Goal: Task Accomplishment & Management: Use online tool/utility

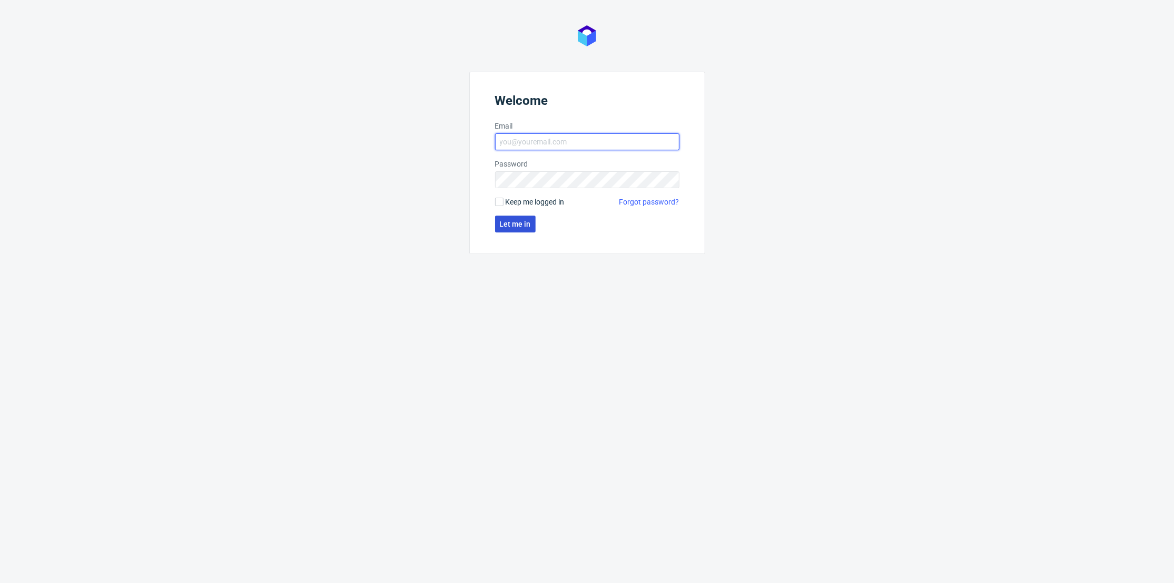
type input "[PERSON_NAME][EMAIL_ADDRESS][DOMAIN_NAME]"
click at [507, 220] on span "Let me in" at bounding box center [515, 223] width 31 height 7
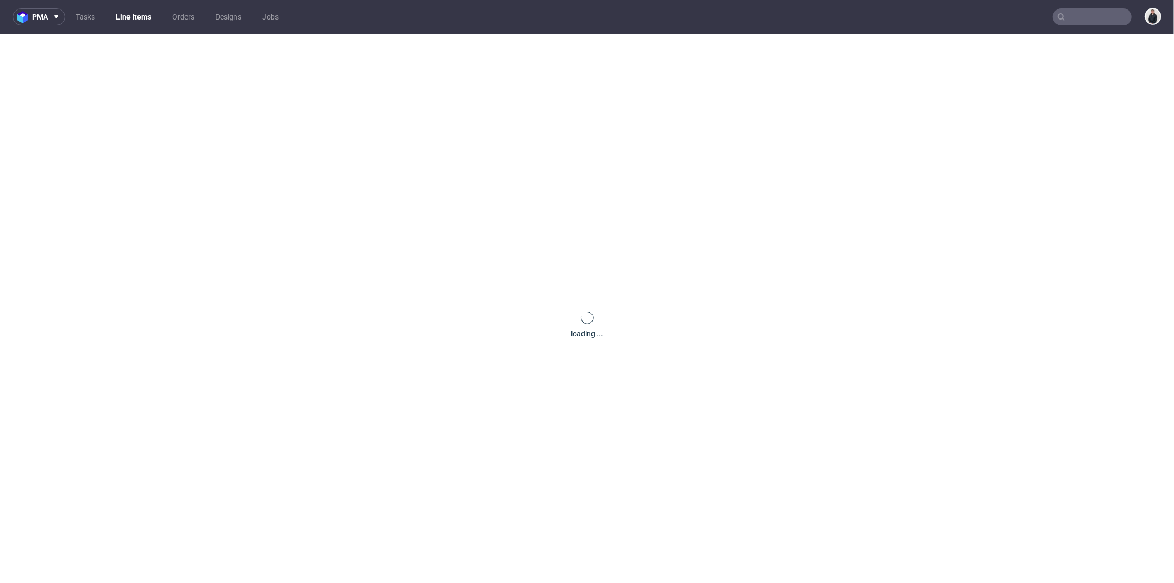
click at [1079, 22] on input "text" at bounding box center [1092, 16] width 79 height 17
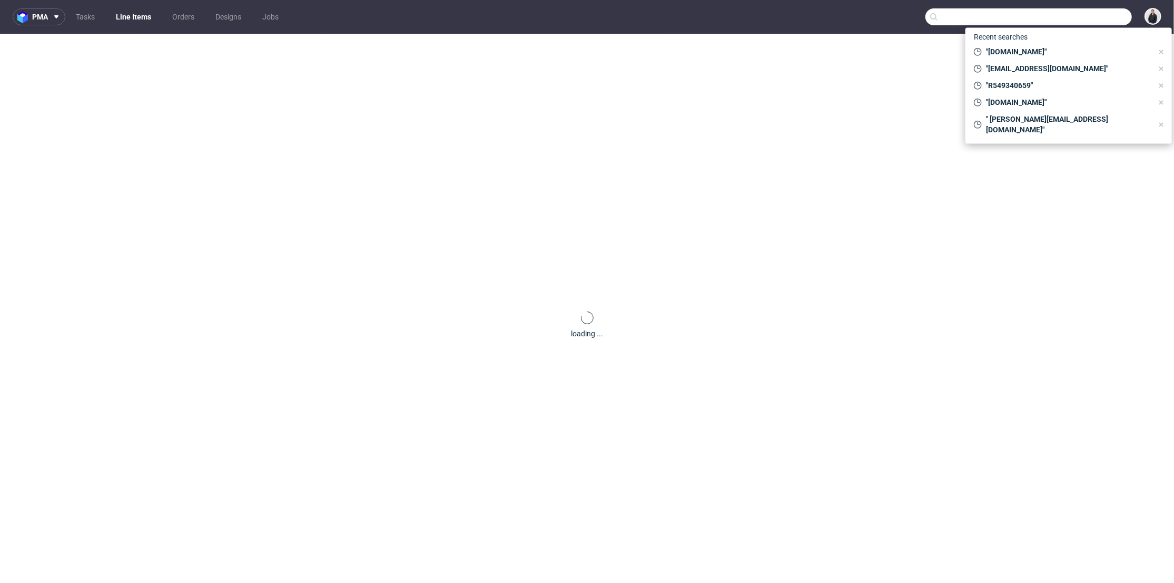
paste input "FV 5/7/2025/SI"
type input "FV 5/7/2025/SI"
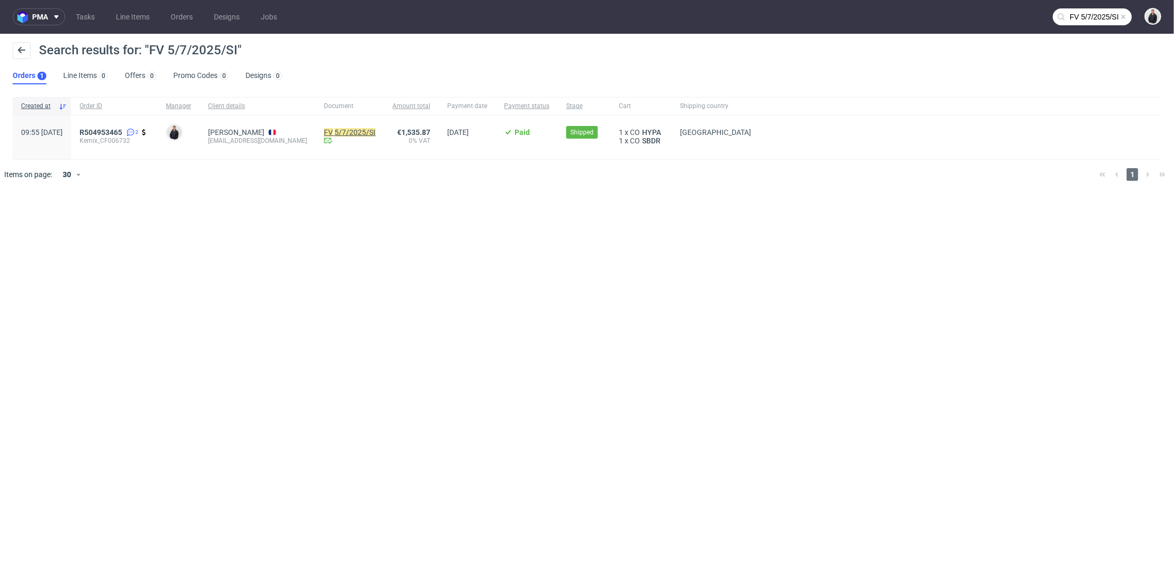
click at [355, 128] on mark "5/7/2025/SI" at bounding box center [355, 132] width 41 height 8
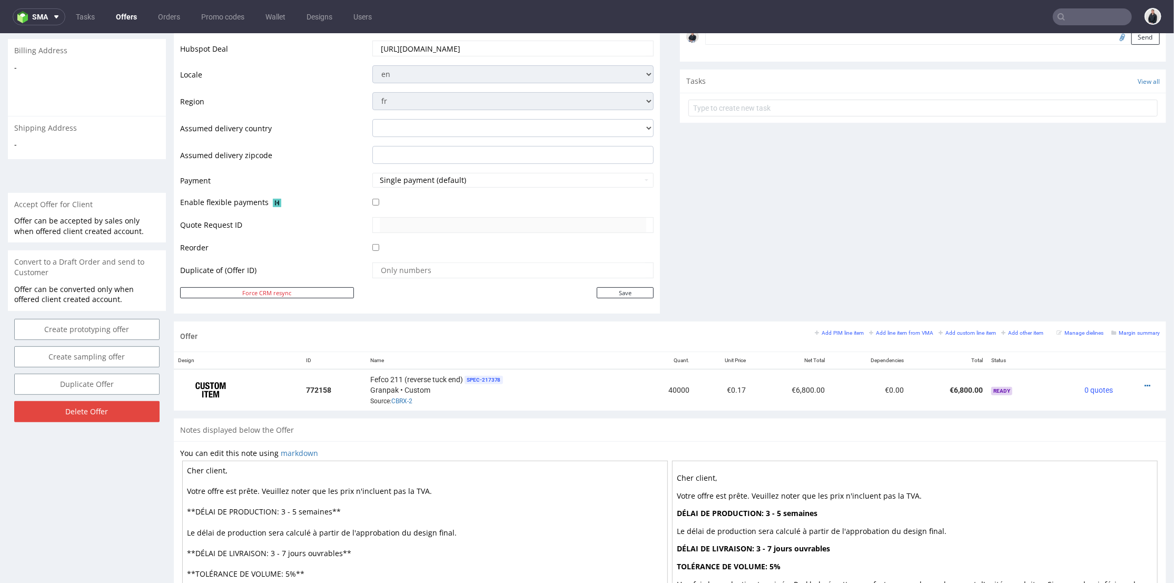
scroll to position [3, 0]
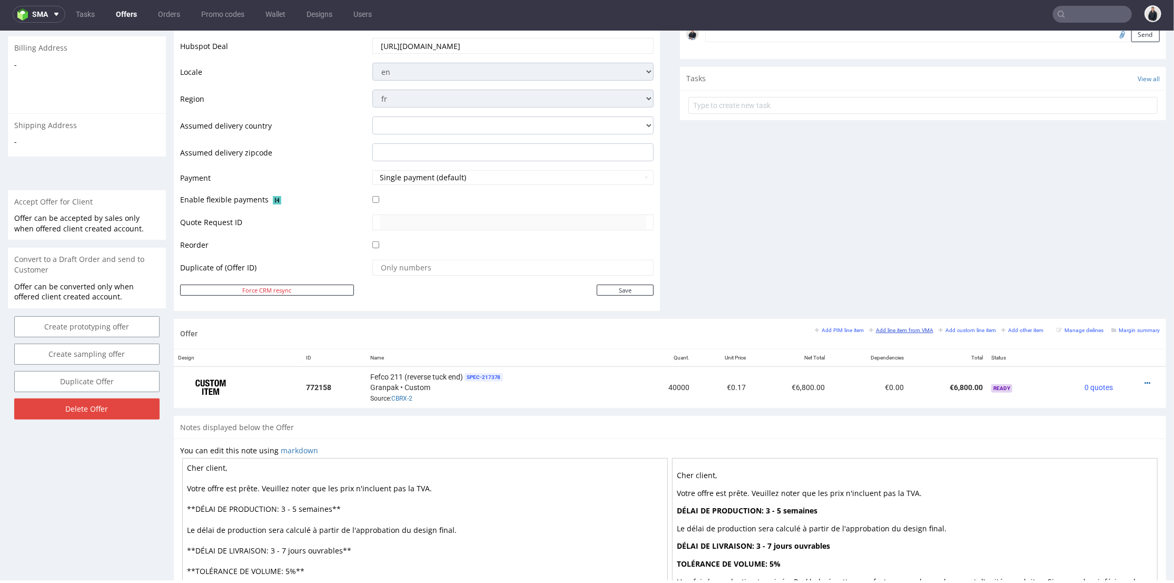
click at [893, 327] on small "Add line item from VMA" at bounding box center [901, 330] width 64 height 6
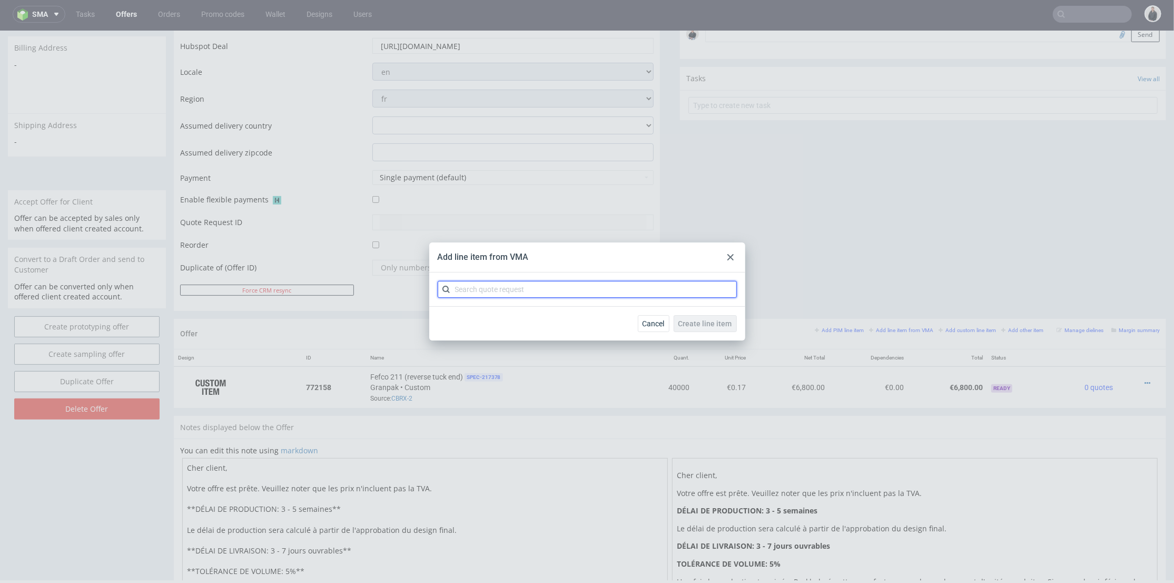
click at [512, 287] on input "text" at bounding box center [587, 289] width 299 height 17
click at [734, 252] on div at bounding box center [730, 257] width 13 height 13
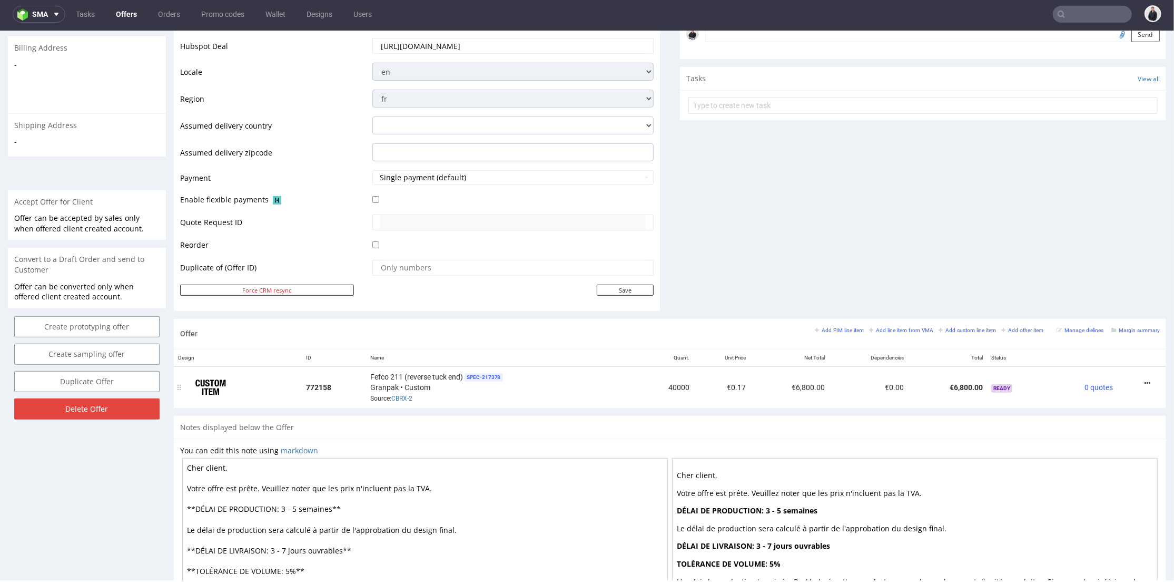
click at [1145, 380] on icon at bounding box center [1148, 382] width 6 height 7
click at [1086, 265] on span "Edit item price" at bounding box center [1100, 265] width 85 height 11
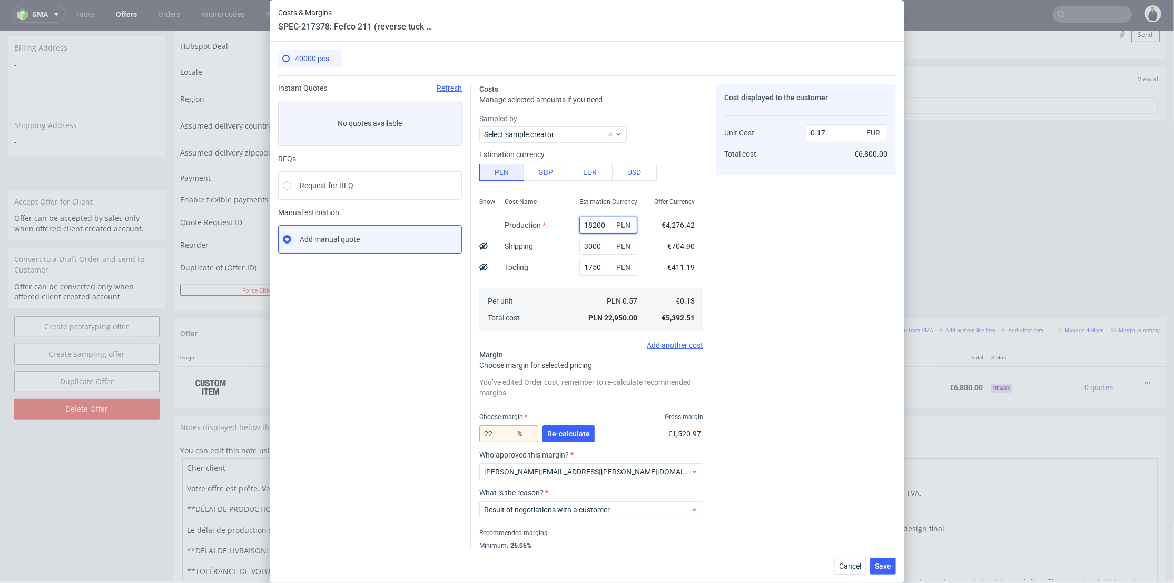
click at [593, 221] on input "18200" at bounding box center [608, 225] width 58 height 17
paste input "2284"
type input "22840"
type input "0.21"
type input "22840"
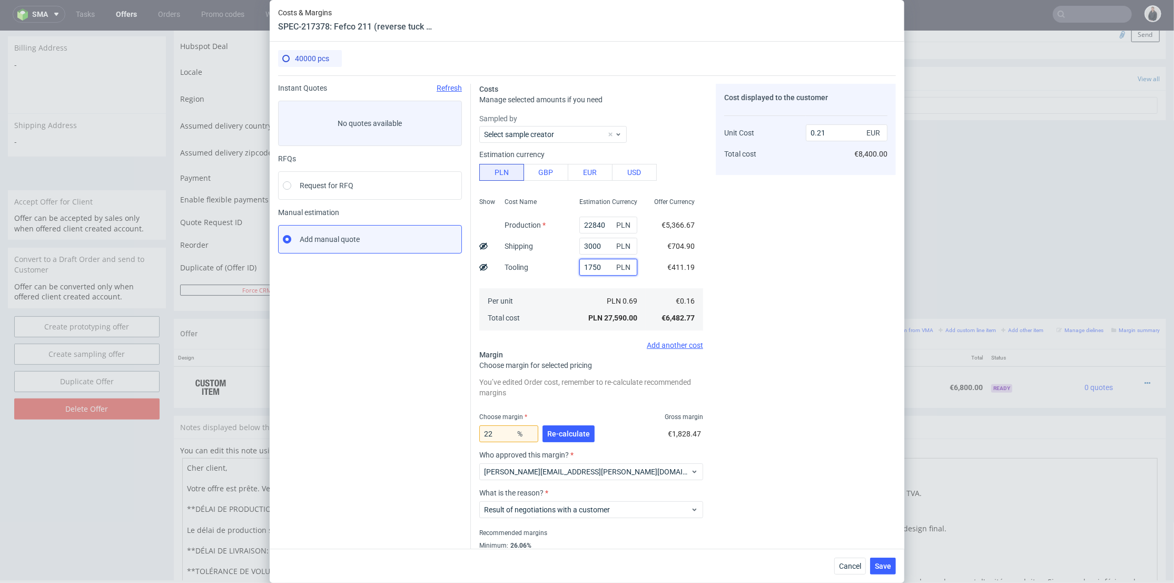
drag, startPoint x: 596, startPoint y: 266, endPoint x: 578, endPoint y: 268, distance: 18.6
click at [579, 268] on input "1750" at bounding box center [608, 267] width 58 height 17
type input "1500"
click at [726, 281] on div "Cost displayed to the customer Unit Cost Total cost 0.21 EUR €8,400.00" at bounding box center [806, 329] width 180 height 491
click at [560, 434] on span "Re-calculate" at bounding box center [568, 433] width 43 height 7
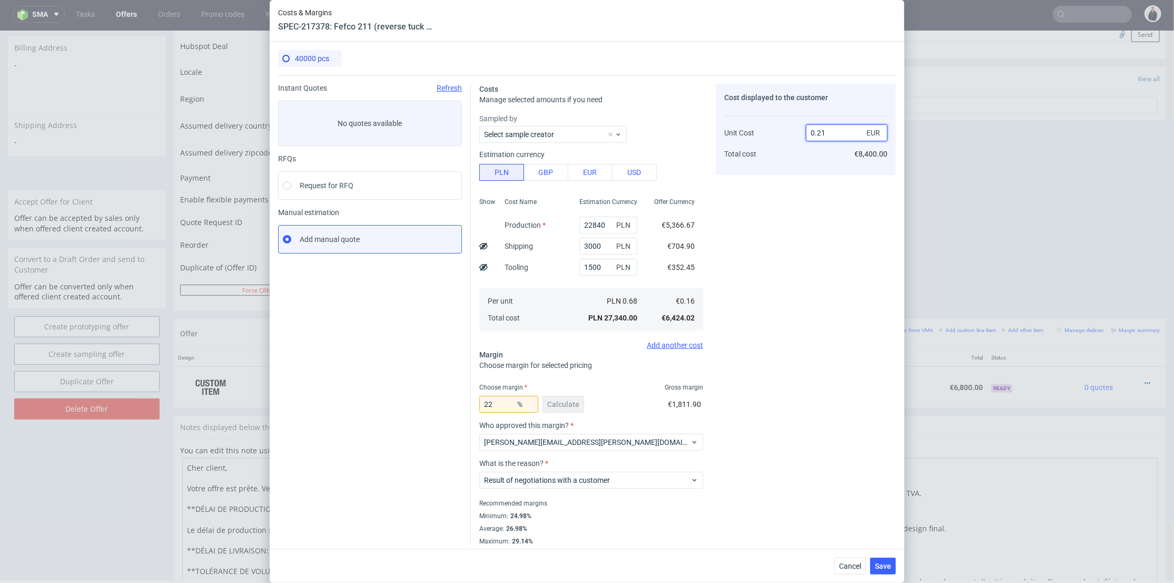
drag, startPoint x: 817, startPoint y: 131, endPoint x: 828, endPoint y: 132, distance: 10.6
click at [828, 132] on input "0.21" at bounding box center [847, 132] width 82 height 17
type input "0.17"
type input "5.882352941176483"
click at [791, 204] on div "Cost displayed to the customer Unit Cost Total cost 0.17 EUR €6,800.00" at bounding box center [806, 314] width 180 height 461
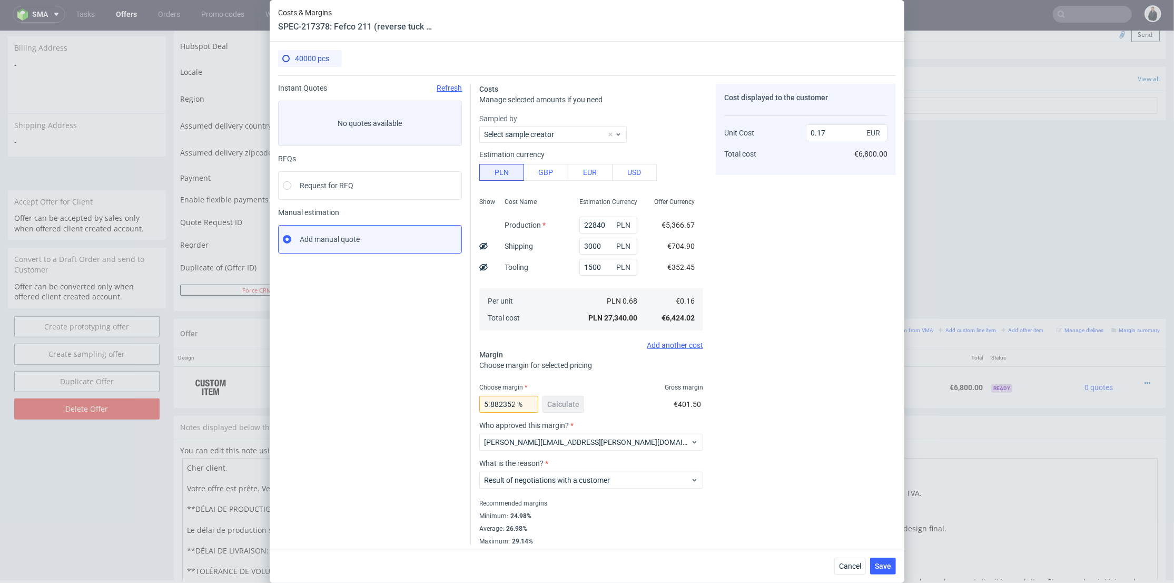
scroll to position [5, 0]
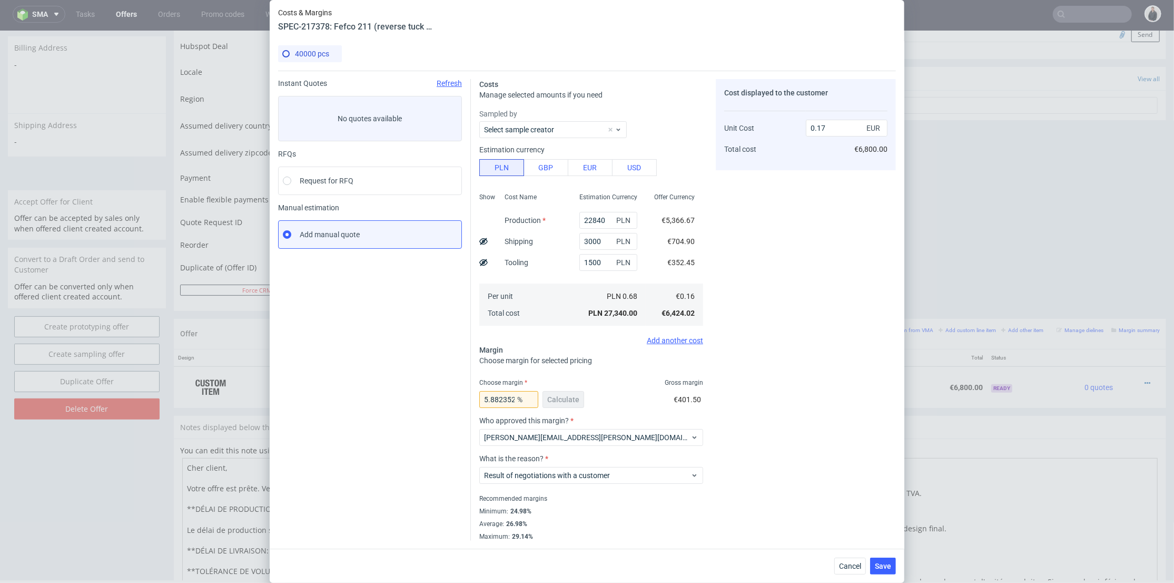
drag, startPoint x: 772, startPoint y: 323, endPoint x: 676, endPoint y: 281, distance: 104.7
click at [771, 323] on div "Cost displayed to the customer Unit Cost Total cost 0.17 EUR €6,800.00" at bounding box center [806, 309] width 180 height 461
drag, startPoint x: 818, startPoint y: 125, endPoint x: 830, endPoint y: 126, distance: 11.6
click at [830, 126] on input "0.17" at bounding box center [847, 128] width 82 height 17
type input "0.18"
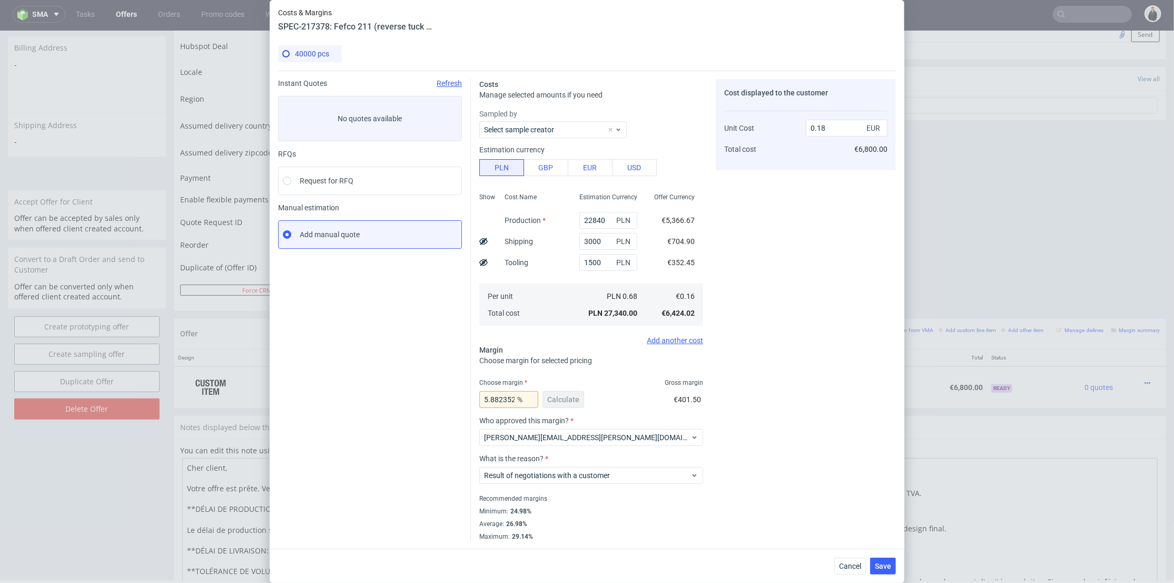
click at [788, 238] on div "Cost displayed to the customer Unit Cost Total cost 0.18 EUR €6,800.00" at bounding box center [806, 309] width 180 height 461
type input "11.11111111111111"
drag, startPoint x: 818, startPoint y: 130, endPoint x: 828, endPoint y: 130, distance: 10.0
click at [828, 130] on input "0.18" at bounding box center [847, 128] width 82 height 17
type input "0.19"
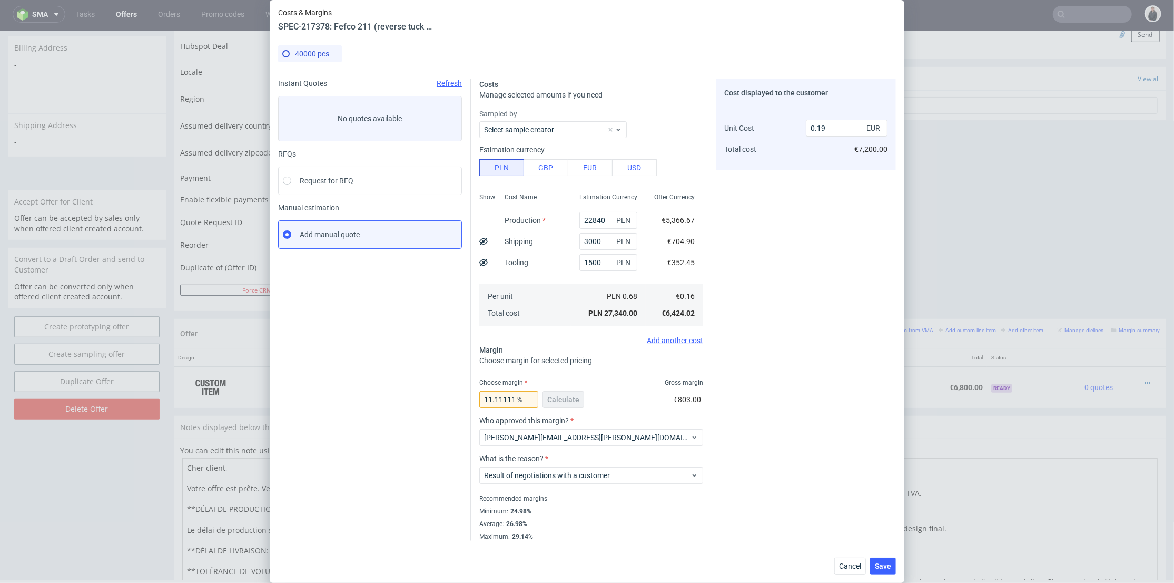
click at [808, 178] on div "Cost displayed to the customer Unit Cost Total cost 0.19 EUR €7,200.00" at bounding box center [806, 309] width 180 height 461
type input "15.789473684210526"
click at [853, 565] on span "Cancel" at bounding box center [850, 565] width 22 height 7
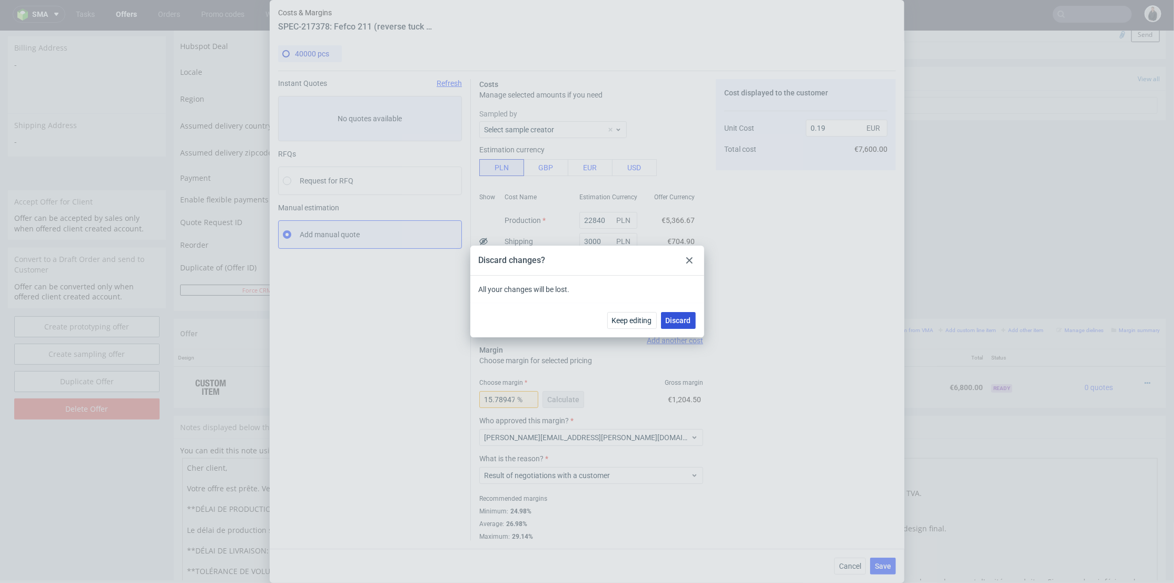
click at [675, 313] on button "Discard" at bounding box center [678, 320] width 35 height 17
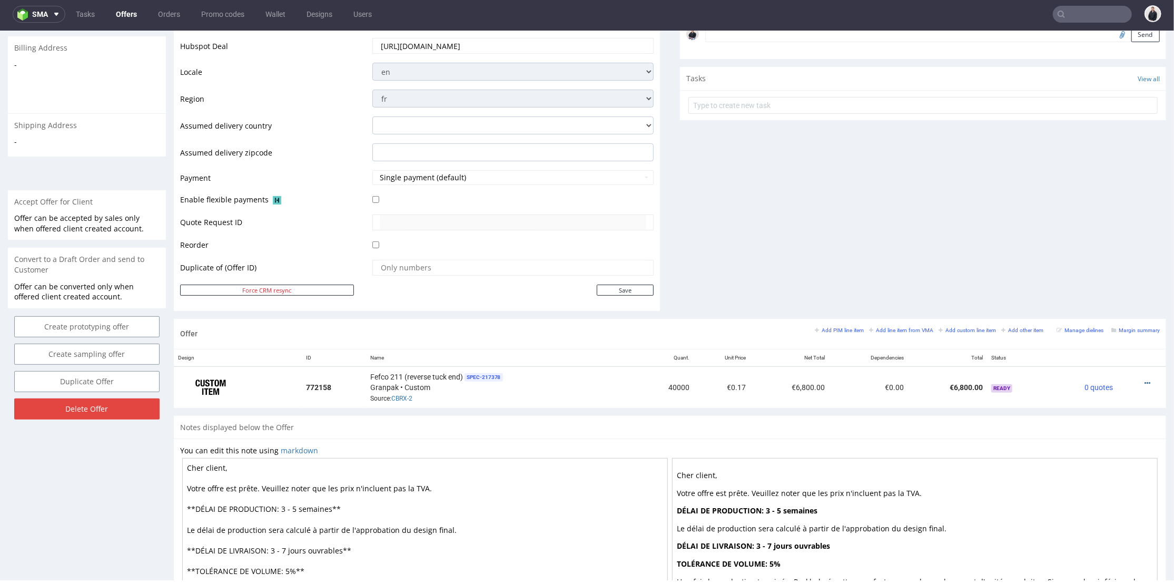
scroll to position [41, 0]
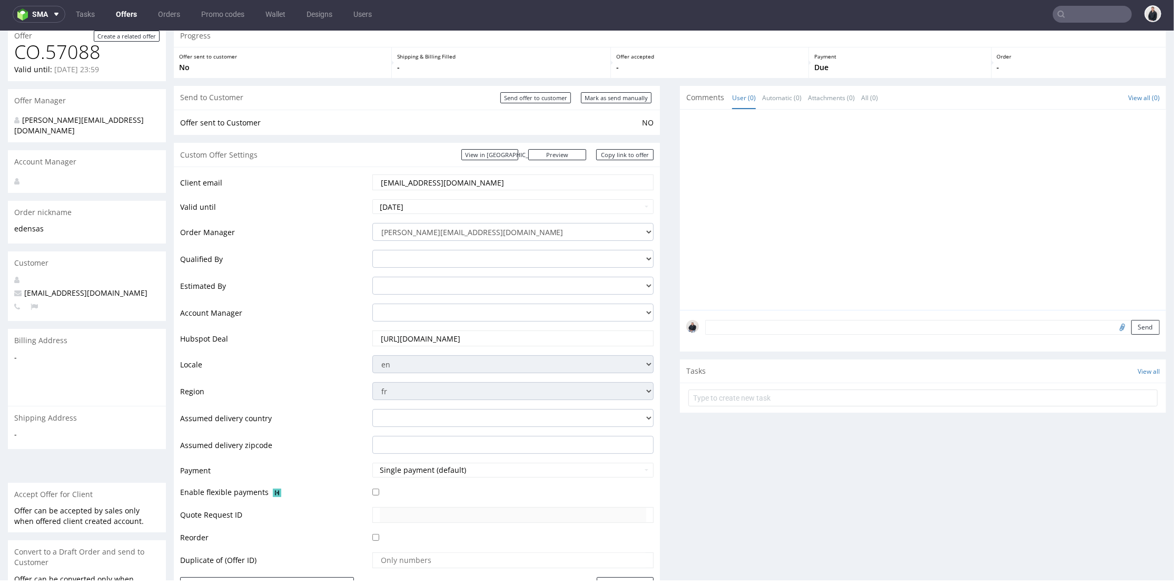
drag, startPoint x: 344, startPoint y: 178, endPoint x: 468, endPoint y: 40, distance: 185.8
click at [330, 175] on tr "Client email naimlayachi53@gmail.com" at bounding box center [417, 185] width 474 height 25
drag, startPoint x: 726, startPoint y: 223, endPoint x: 754, endPoint y: 245, distance: 35.3
click at [730, 224] on div at bounding box center [926, 212] width 480 height 194
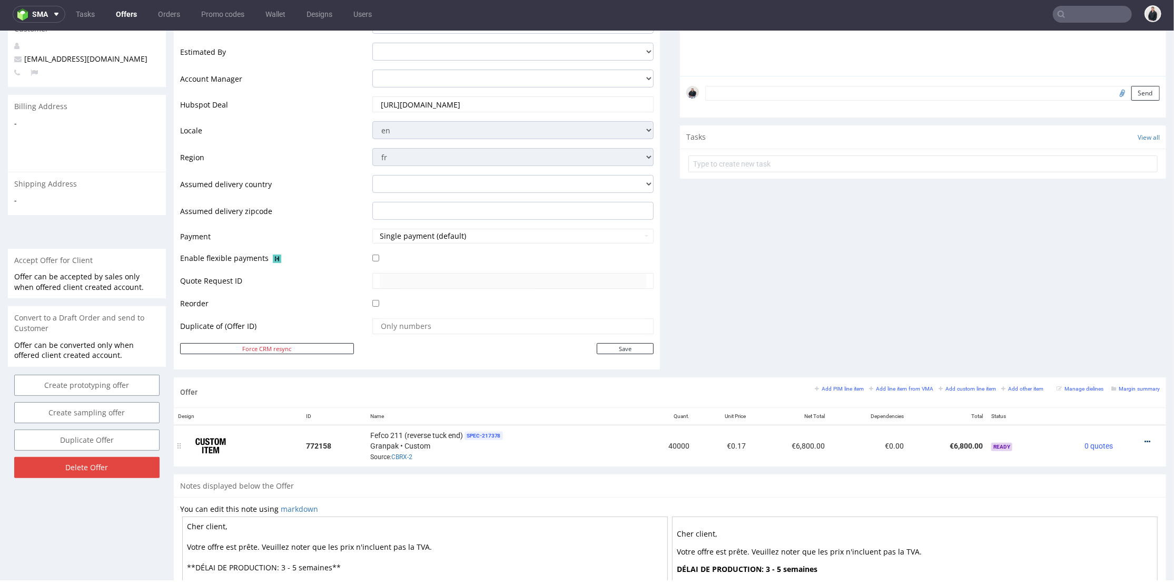
click at [1145, 437] on icon at bounding box center [1148, 440] width 6 height 7
click at [1089, 317] on li "Edit item price" at bounding box center [1096, 323] width 102 height 19
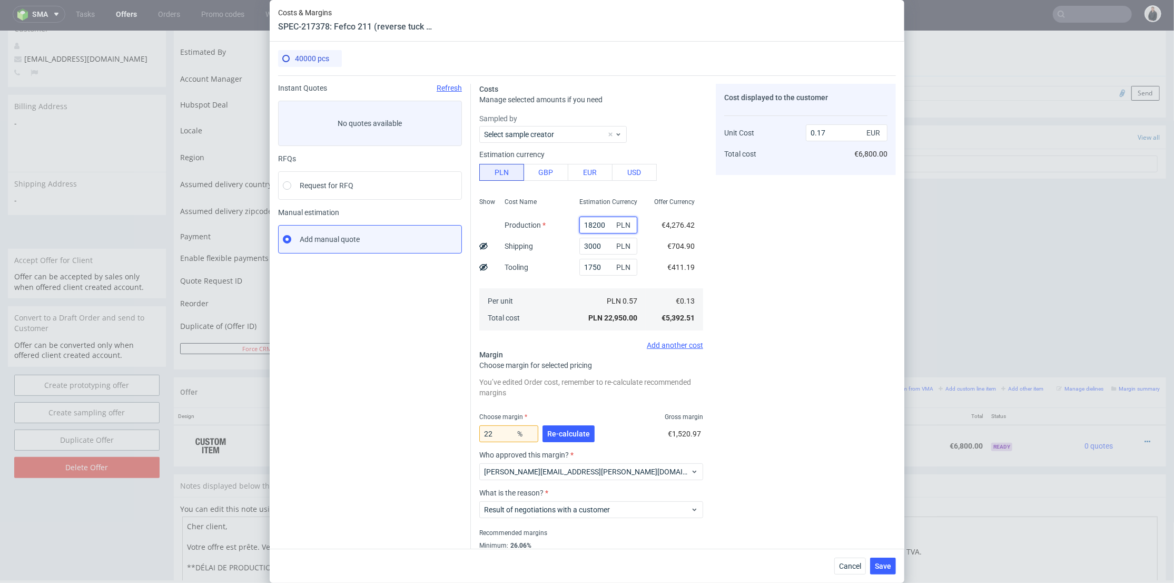
click at [581, 222] on input "18200" at bounding box center [608, 225] width 58 height 17
click at [749, 244] on div "Cost displayed to the customer Unit Cost Total cost 0.17 EUR €6,800.00" at bounding box center [806, 329] width 180 height 491
click at [853, 564] on span "Cancel" at bounding box center [850, 565] width 22 height 7
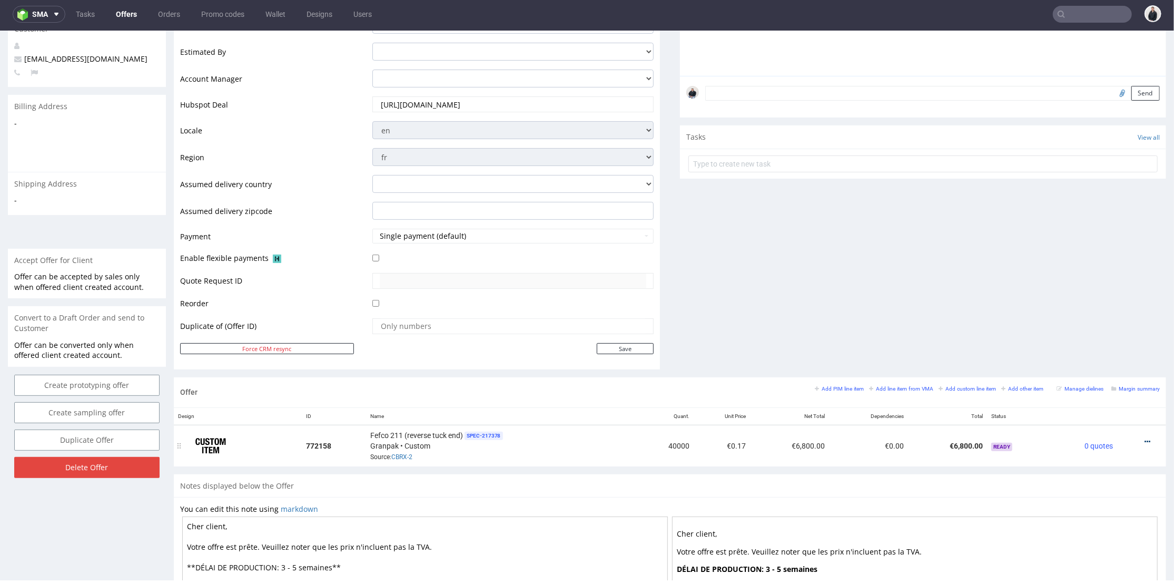
click at [1145, 438] on icon at bounding box center [1148, 440] width 6 height 7
click at [1088, 326] on span "Edit item price" at bounding box center [1100, 324] width 85 height 11
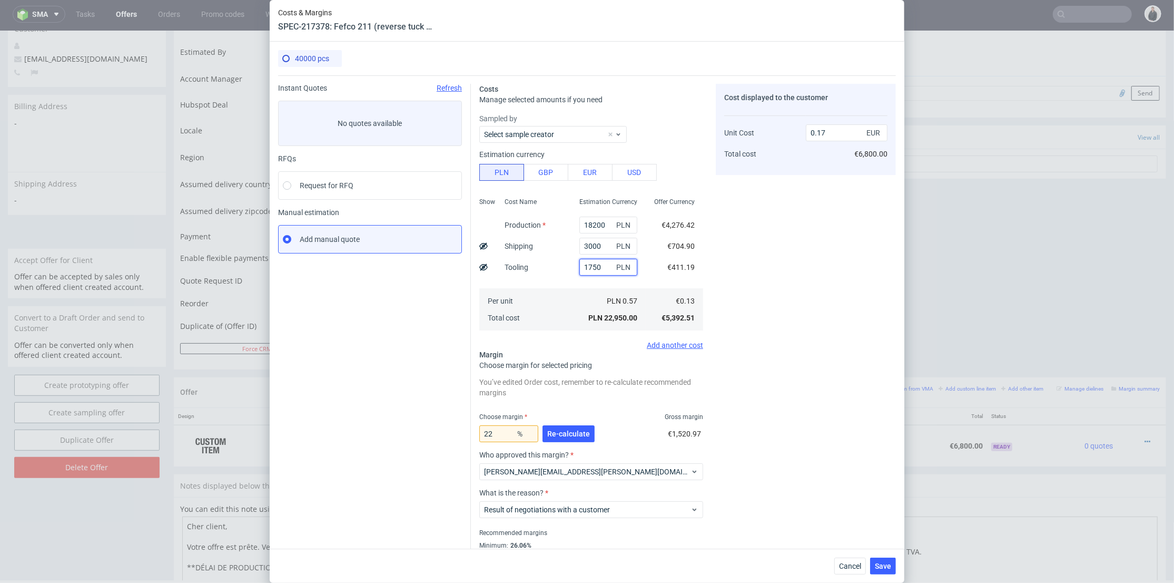
drag, startPoint x: 591, startPoint y: 265, endPoint x: 575, endPoint y: 265, distance: 15.8
click at [579, 265] on input "1750" at bounding box center [608, 267] width 58 height 17
type input "1500"
click at [785, 274] on div "Cost displayed to the customer Unit Cost Total cost 0.17 EUR €6,800.00" at bounding box center [806, 329] width 180 height 491
drag, startPoint x: 573, startPoint y: 221, endPoint x: 584, endPoint y: 222, distance: 11.1
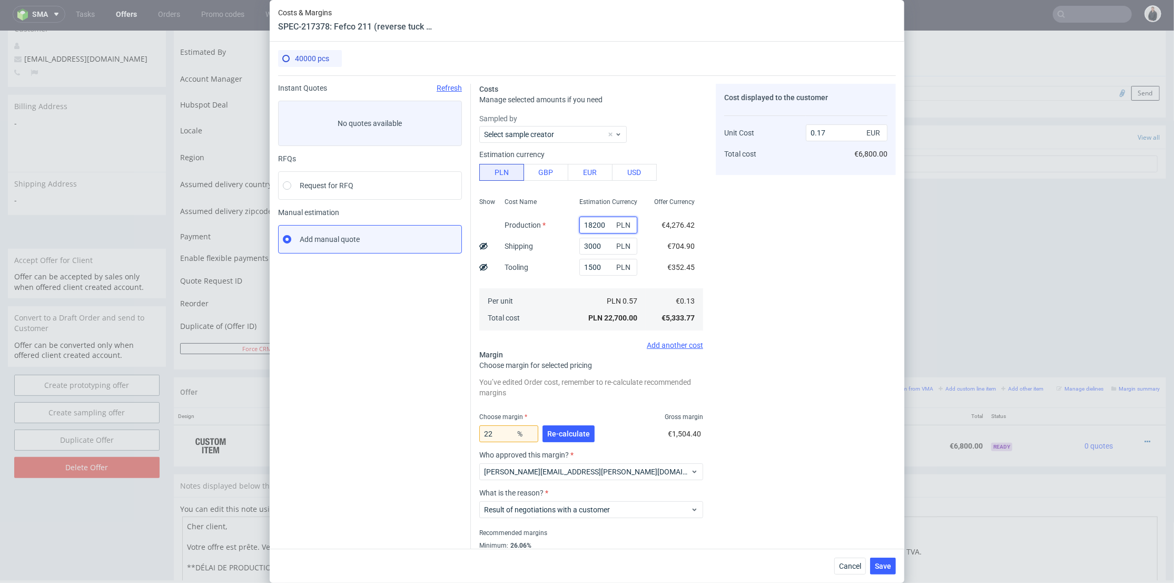
click at [584, 222] on input "18200" at bounding box center [608, 225] width 58 height 17
type input "22800"
type input "0.21"
type input "22800"
click at [752, 243] on div "Cost displayed to the customer Unit Cost Total cost 0.21 EUR €8,400.00" at bounding box center [806, 329] width 180 height 491
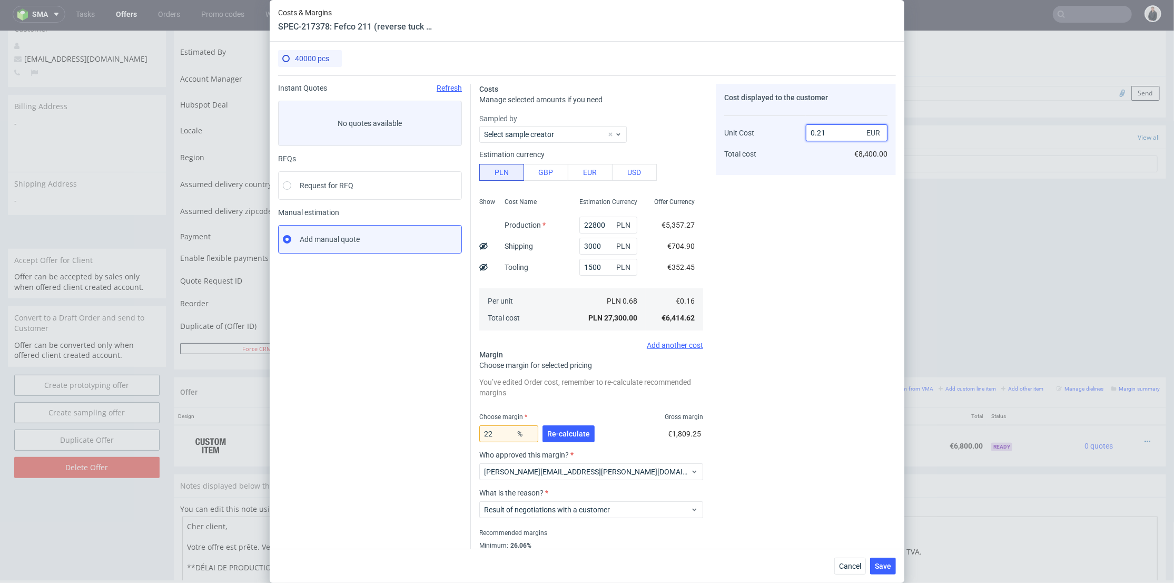
click at [828, 130] on input "0.21" at bounding box center [847, 132] width 82 height 17
type input "0.17"
type input "5.882352941176483"
type input "0.17"
drag, startPoint x: 793, startPoint y: 202, endPoint x: 733, endPoint y: 222, distance: 63.5
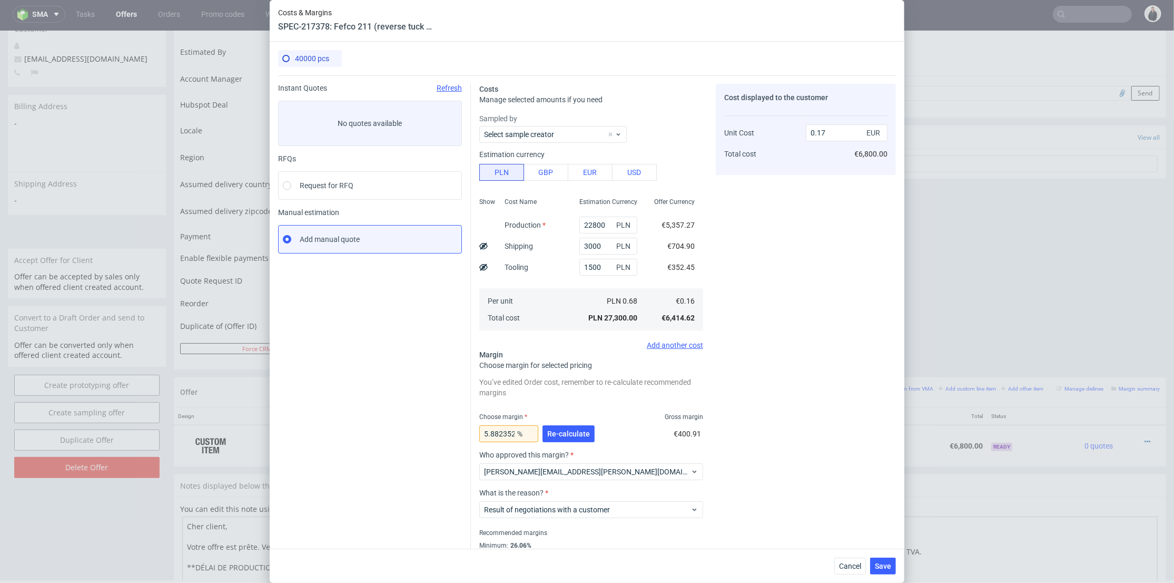
click at [794, 202] on div "Cost displayed to the customer Unit Cost Total cost 0.17 EUR €6,800.00" at bounding box center [806, 329] width 180 height 491
click at [580, 223] on input "22800" at bounding box center [608, 225] width 58 height 17
type input "20800"
type input "0.16"
type input "20800"
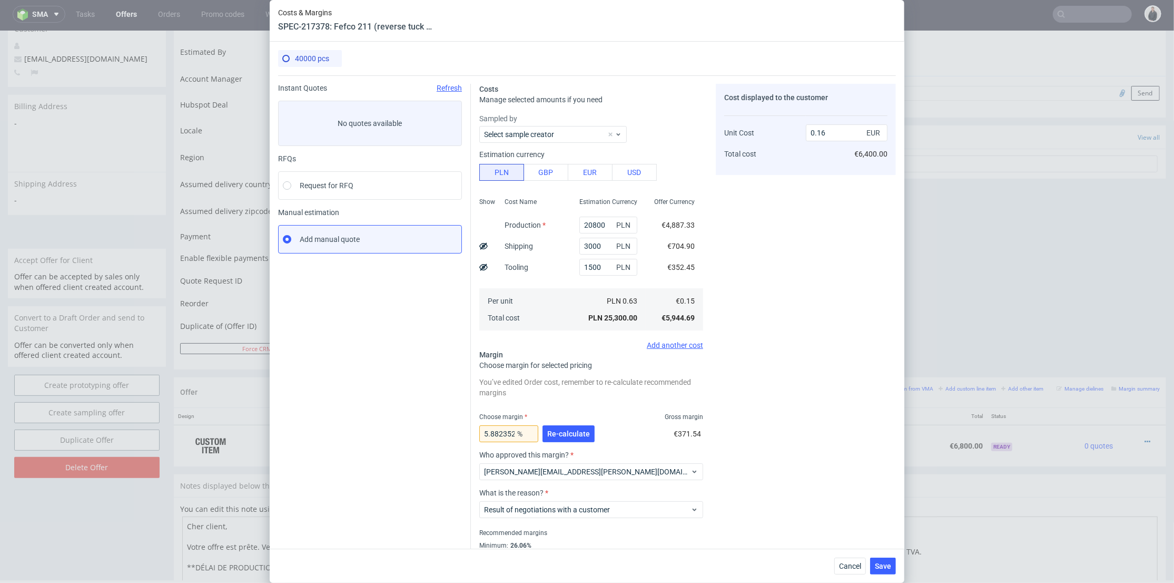
drag, startPoint x: 813, startPoint y: 198, endPoint x: 826, endPoint y: 152, distance: 48.0
click at [814, 197] on div "Cost displayed to the customer Unit Cost Total cost 0.16 EUR €6,400.00" at bounding box center [806, 329] width 180 height 491
drag, startPoint x: 818, startPoint y: 133, endPoint x: 820, endPoint y: 149, distance: 15.4
click at [823, 132] on input "0.16" at bounding box center [847, 132] width 82 height 17
type input "0.17"
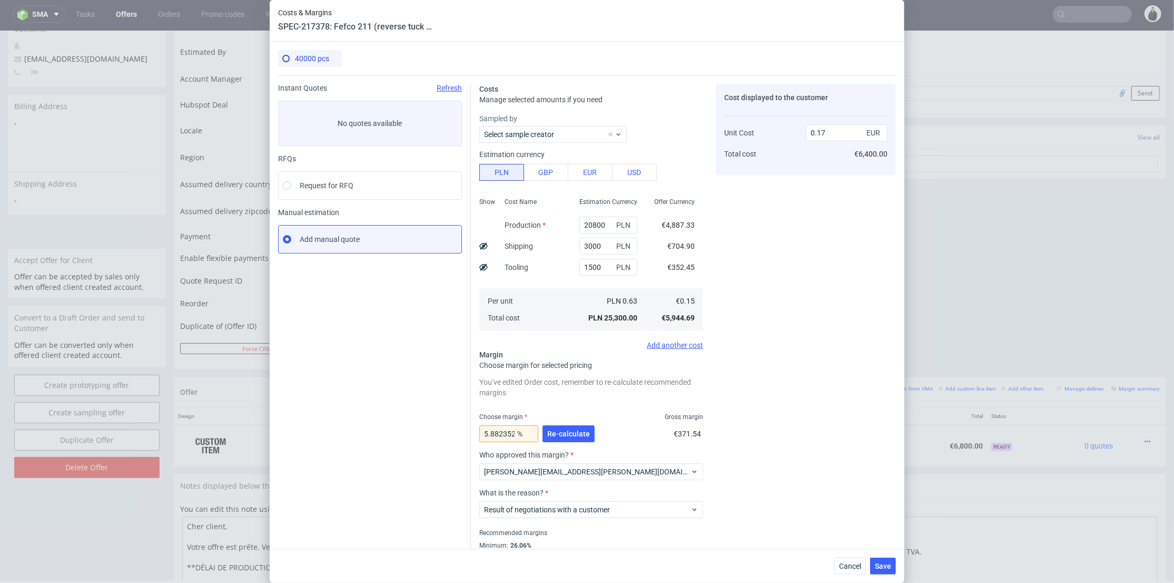
click at [798, 215] on div "Cost displayed to the customer Unit Cost Total cost 0.17 EUR €6,400.00" at bounding box center [806, 329] width 180 height 491
type input "11.764705882352953"
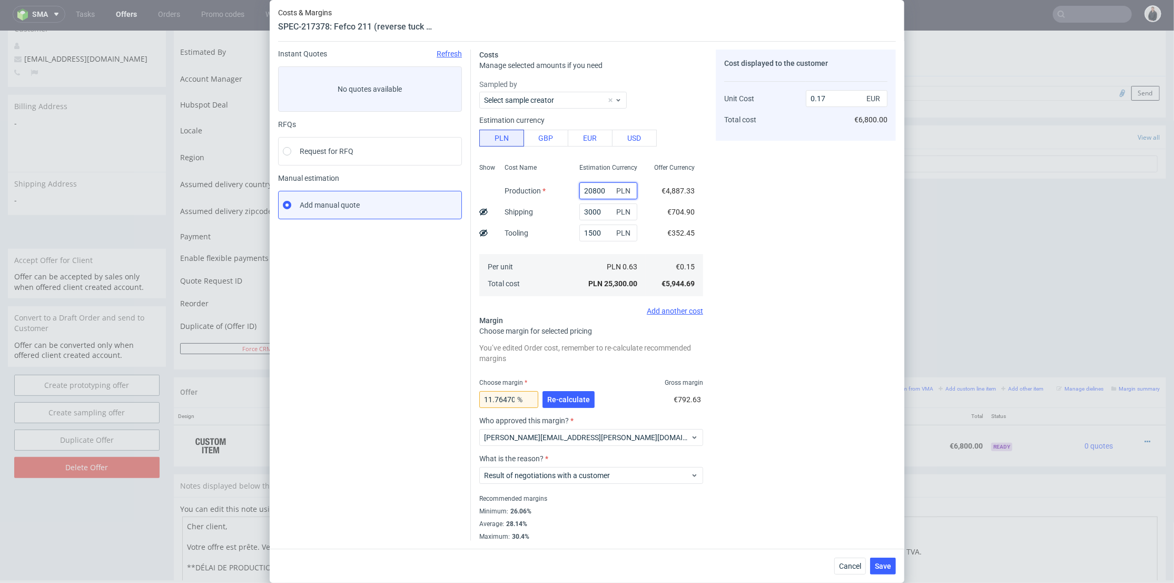
click at [622, 190] on div "20800 PLN" at bounding box center [608, 190] width 58 height 17
type input "20000"
click at [773, 198] on div "Cost displayed to the customer Unit Cost Total cost 0.17 EUR €6,800.00" at bounding box center [806, 295] width 180 height 491
click at [574, 396] on span "Re-calculate" at bounding box center [568, 399] width 43 height 7
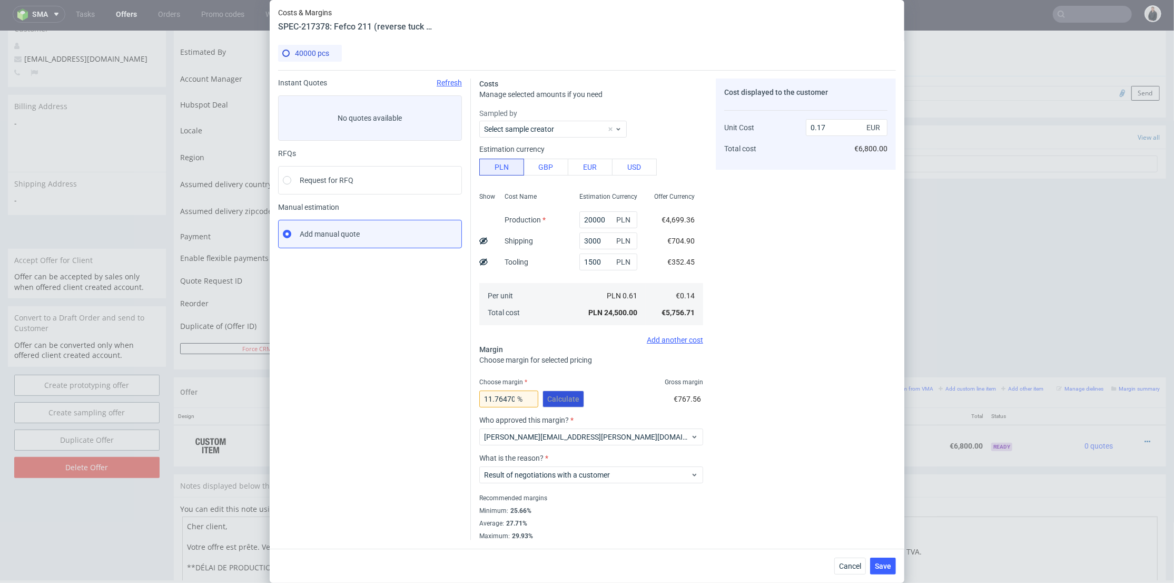
scroll to position [5, 0]
click at [821, 127] on input "0.17" at bounding box center [847, 127] width 82 height 17
type input "0.18"
click at [799, 170] on div "Cost displayed to the customer Unit Cost Total cost 0.18 EUR €6,800.00" at bounding box center [806, 308] width 180 height 461
type input "22.22222222222221"
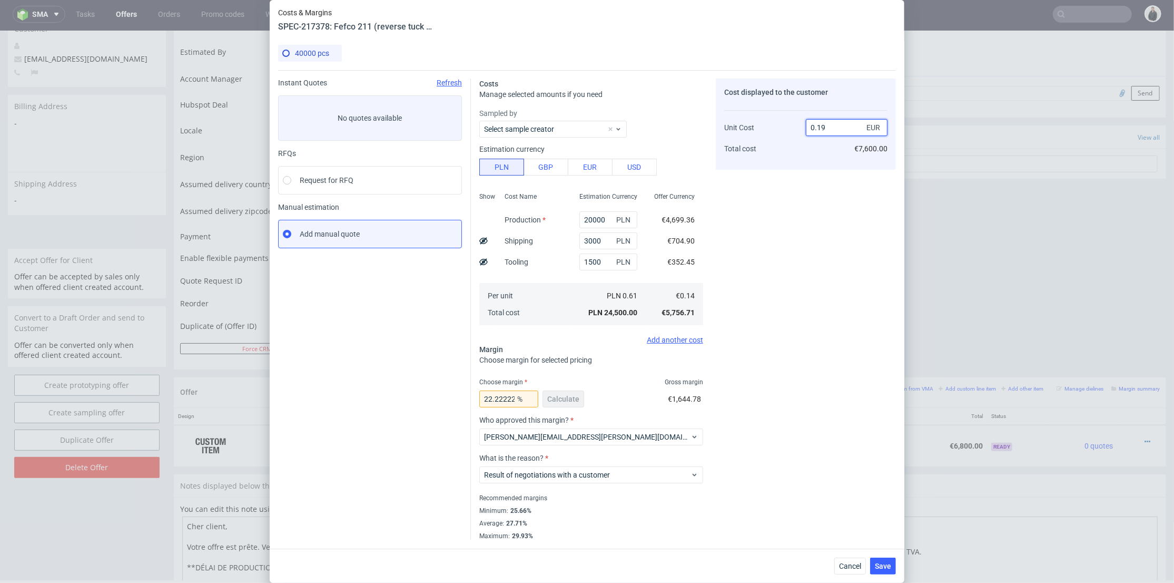
drag, startPoint x: 815, startPoint y: 125, endPoint x: 823, endPoint y: 127, distance: 8.2
click at [823, 126] on input "0.19" at bounding box center [847, 127] width 82 height 17
type input "0.17"
type input "17.64705882352941"
drag, startPoint x: 782, startPoint y: 203, endPoint x: 811, endPoint y: 153, distance: 57.6
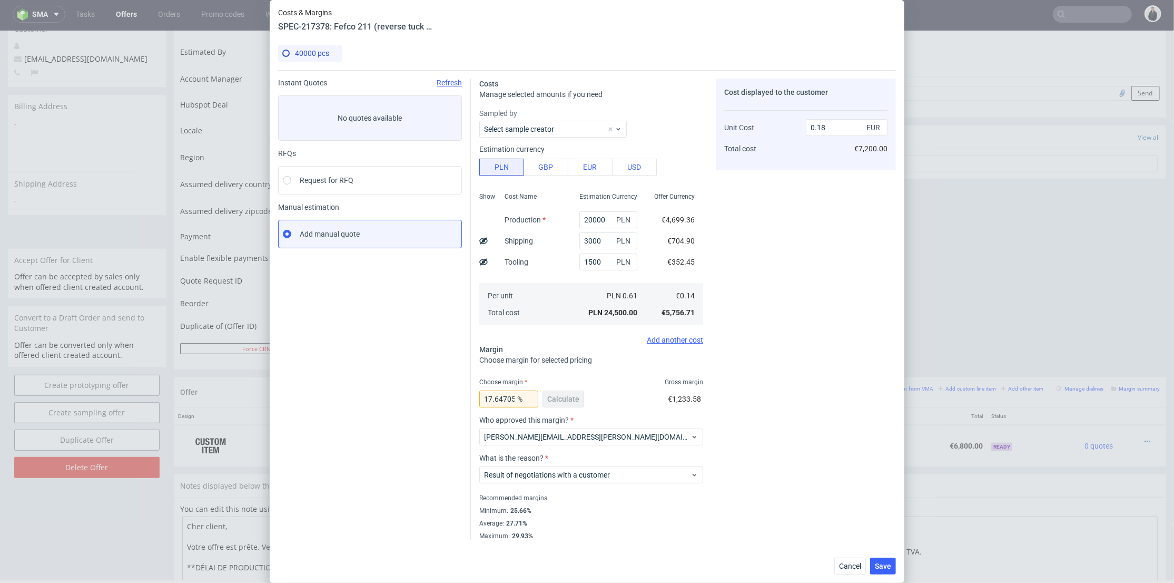
click at [786, 200] on div "Cost displayed to the customer Unit Cost Total cost 0.18 EUR €7,200.00" at bounding box center [806, 308] width 180 height 461
drag, startPoint x: 827, startPoint y: 126, endPoint x: 824, endPoint y: 137, distance: 11.4
click at [829, 126] on input "0.18" at bounding box center [847, 127] width 82 height 17
type input "0.16"
click at [799, 165] on div "Cost displayed to the customer Unit Cost Total cost 0.16 EUR €7,200.00" at bounding box center [806, 123] width 180 height 91
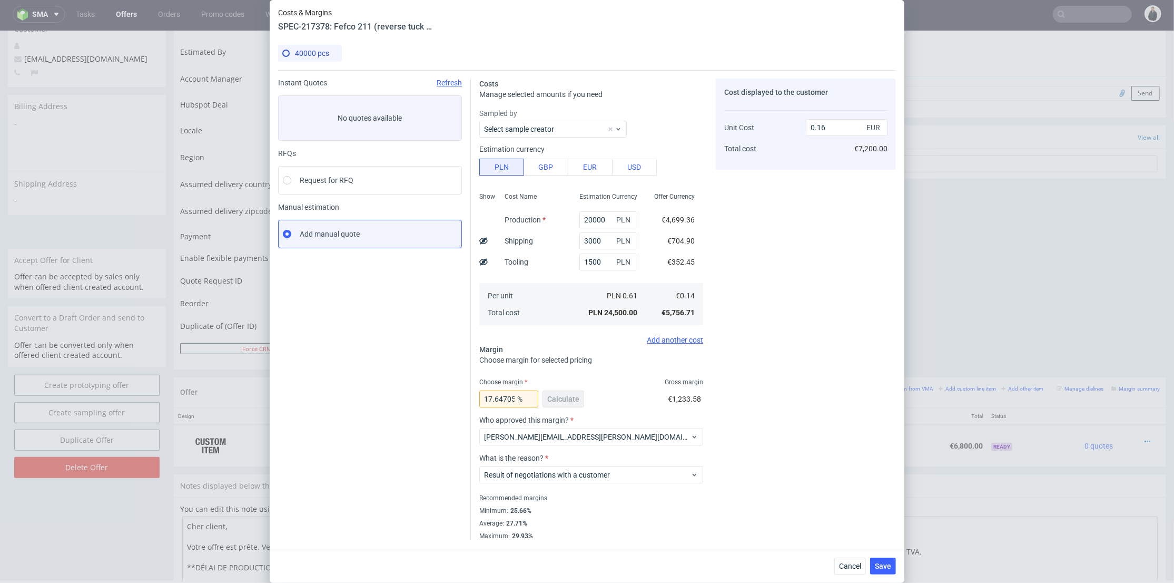
type input "12.499999999999986"
type input "0.17"
click at [579, 218] on input "20000" at bounding box center [608, 219] width 58 height 17
drag, startPoint x: 581, startPoint y: 218, endPoint x: 571, endPoint y: 218, distance: 9.5
click at [579, 218] on input "20000" at bounding box center [608, 219] width 58 height 17
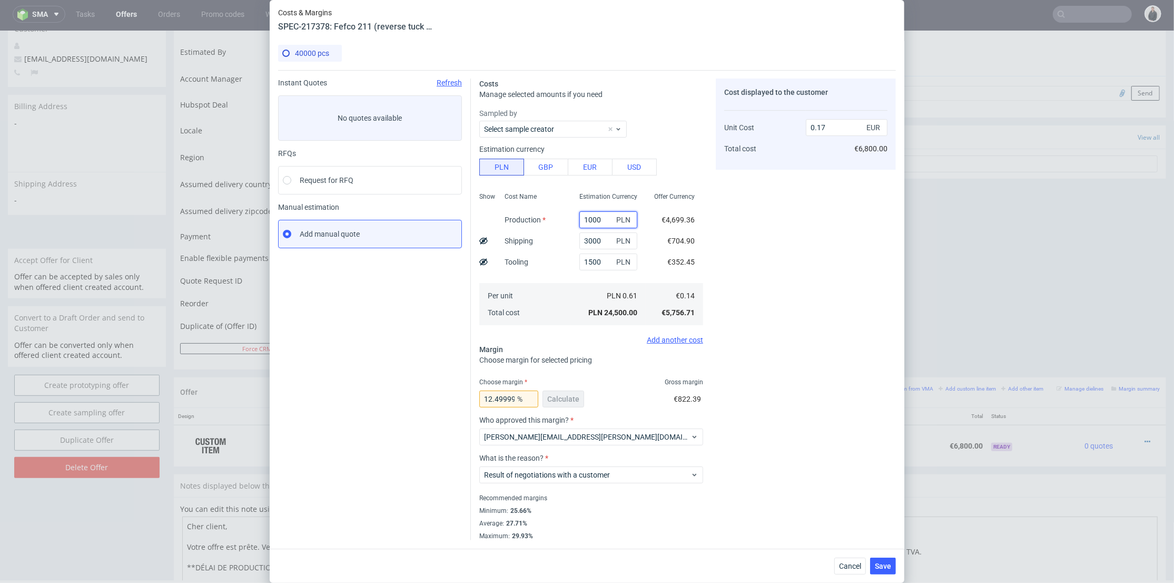
type input "19000"
type input "0.16"
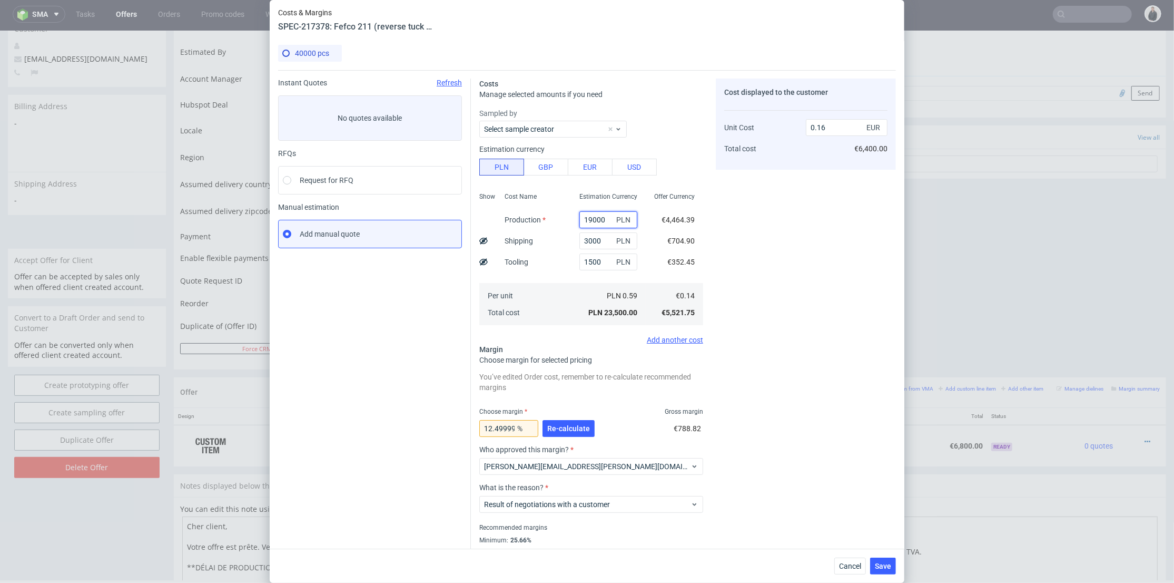
click at [582, 217] on input "19000" at bounding box center [608, 219] width 58 height 17
type input "19500"
click at [723, 243] on div "Cost displayed to the customer Unit Cost Total cost 0.16 EUR €6,400.00" at bounding box center [806, 323] width 180 height 491
click at [584, 429] on button "Re-calculate" at bounding box center [569, 428] width 52 height 17
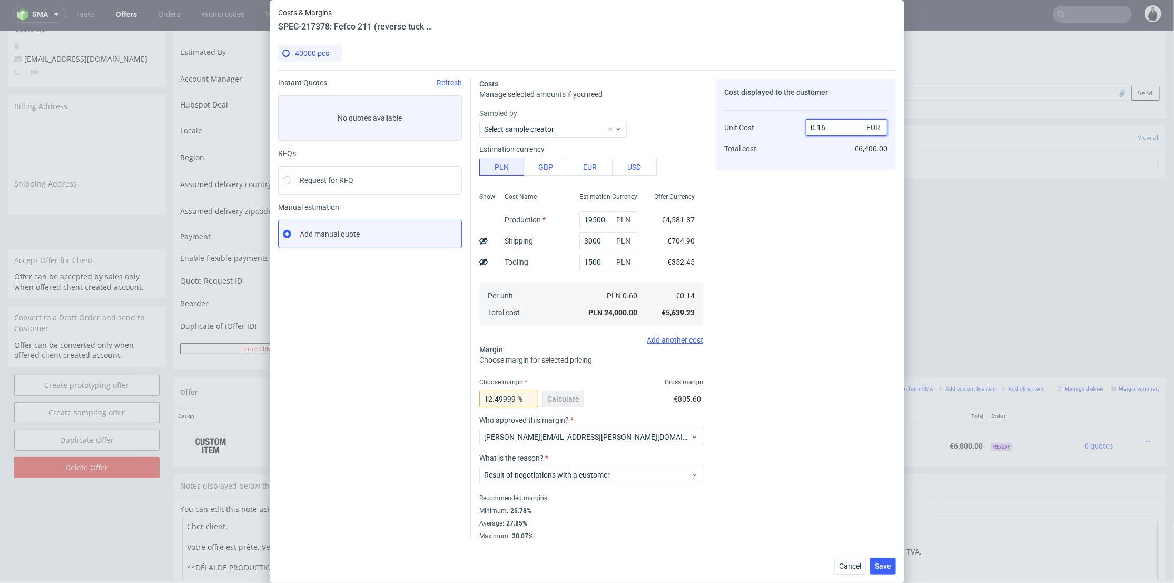
drag, startPoint x: 816, startPoint y: 125, endPoint x: 805, endPoint y: 193, distance: 68.8
click at [840, 130] on input "0.16" at bounding box center [847, 127] width 82 height 17
type input "0.17"
click at [803, 196] on div "Cost displayed to the customer Unit Cost Total cost 0.17 EUR €6,400.00" at bounding box center [806, 308] width 180 height 461
type input "17.64705882352941"
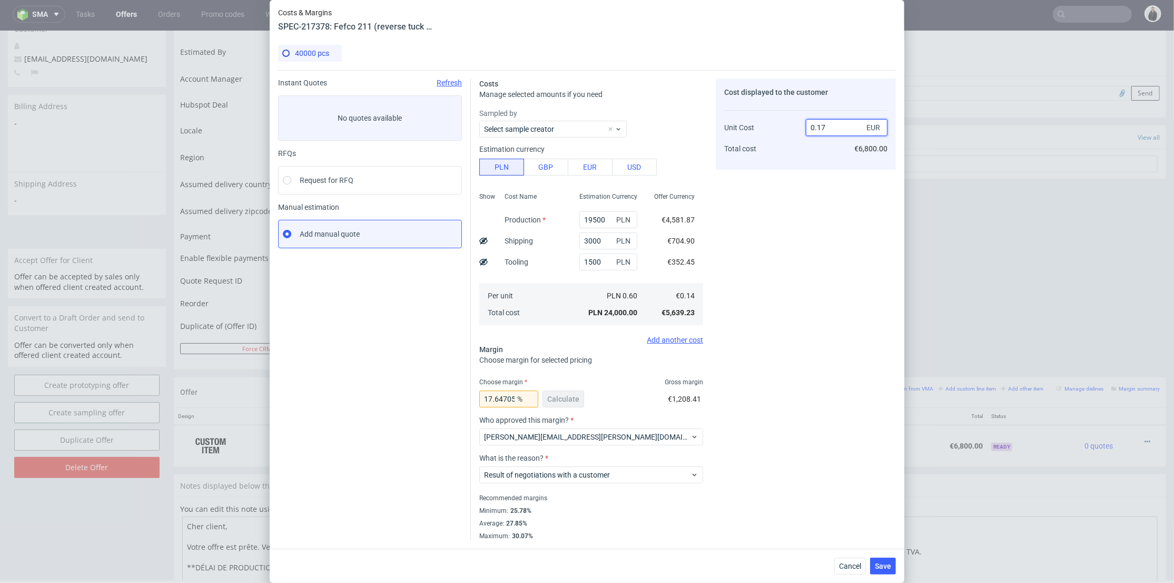
drag, startPoint x: 817, startPoint y: 127, endPoint x: 835, endPoint y: 128, distance: 18.5
click at [835, 128] on input "0.17" at bounding box center [847, 127] width 82 height 17
type input "0.18"
drag, startPoint x: 808, startPoint y: 176, endPoint x: 813, endPoint y: 163, distance: 13.5
click at [809, 175] on div "Cost displayed to the customer Unit Cost Total cost 0.18 EUR €6,800.00" at bounding box center [806, 308] width 180 height 461
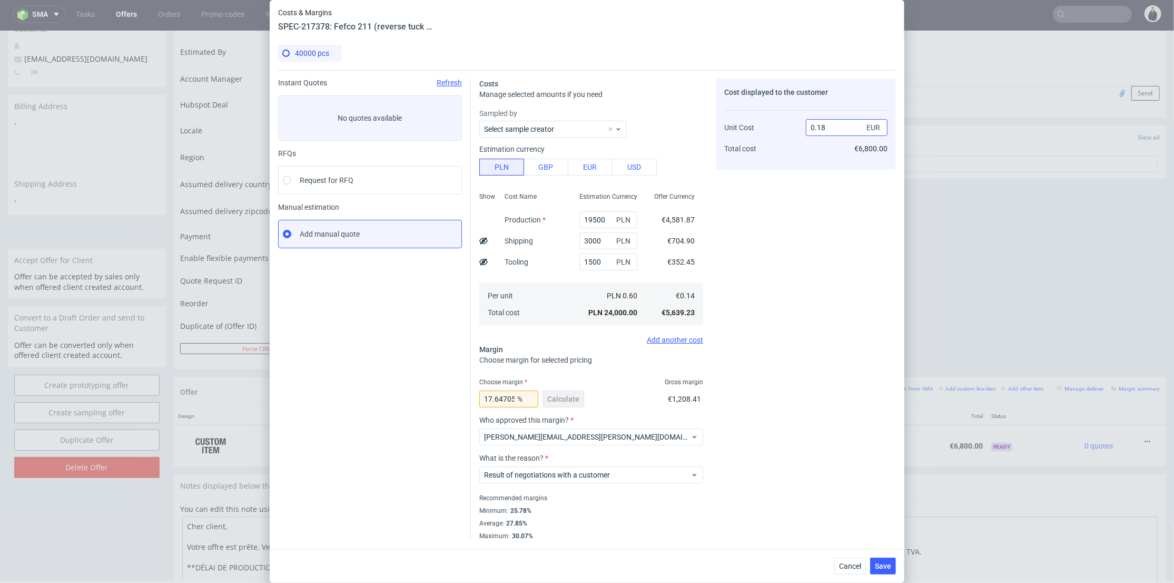
type input "22.22222222222221"
drag, startPoint x: 816, startPoint y: 126, endPoint x: 843, endPoint y: 129, distance: 26.9
click at [843, 129] on input "0.18" at bounding box center [847, 127] width 82 height 17
type input "0.17"
click at [793, 186] on div "Cost displayed to the customer Unit Cost Total cost 0.17 EUR €7,200.00" at bounding box center [806, 308] width 180 height 461
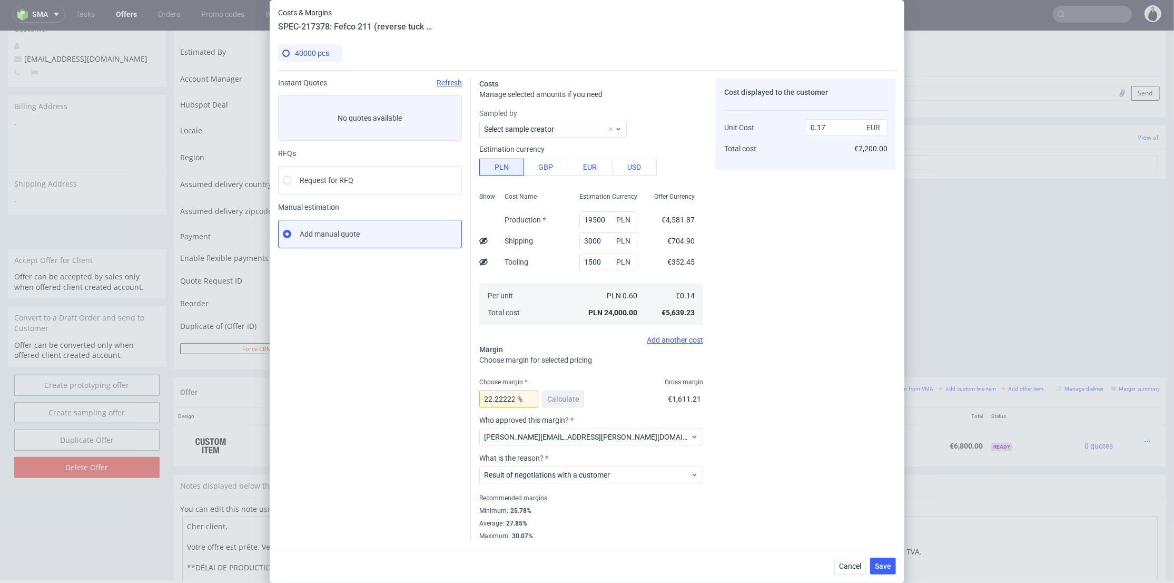
type input "17.64705882352941"
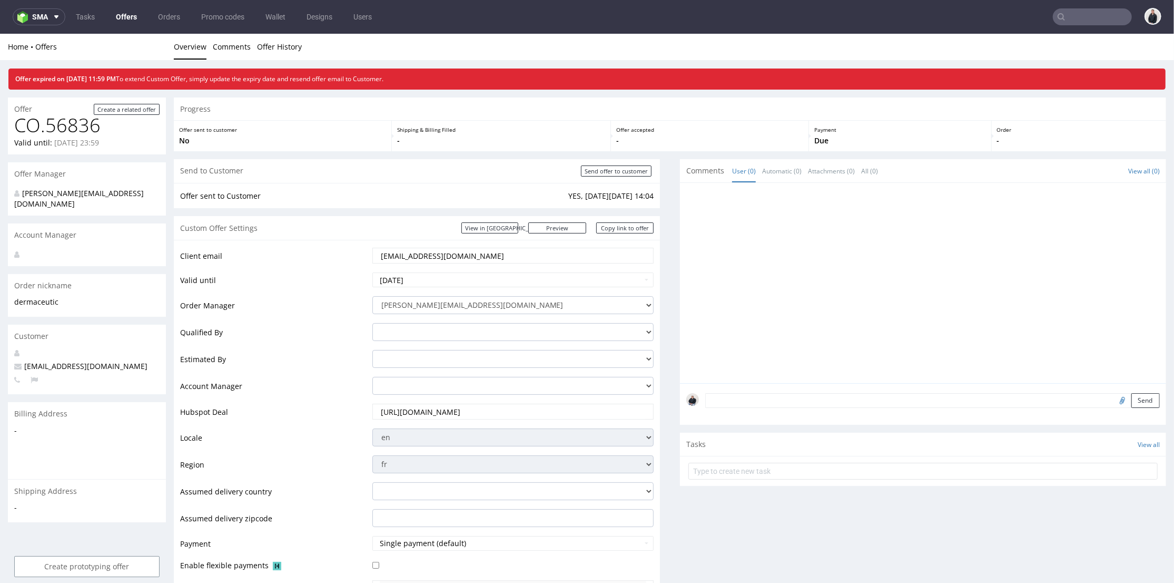
scroll to position [58, 0]
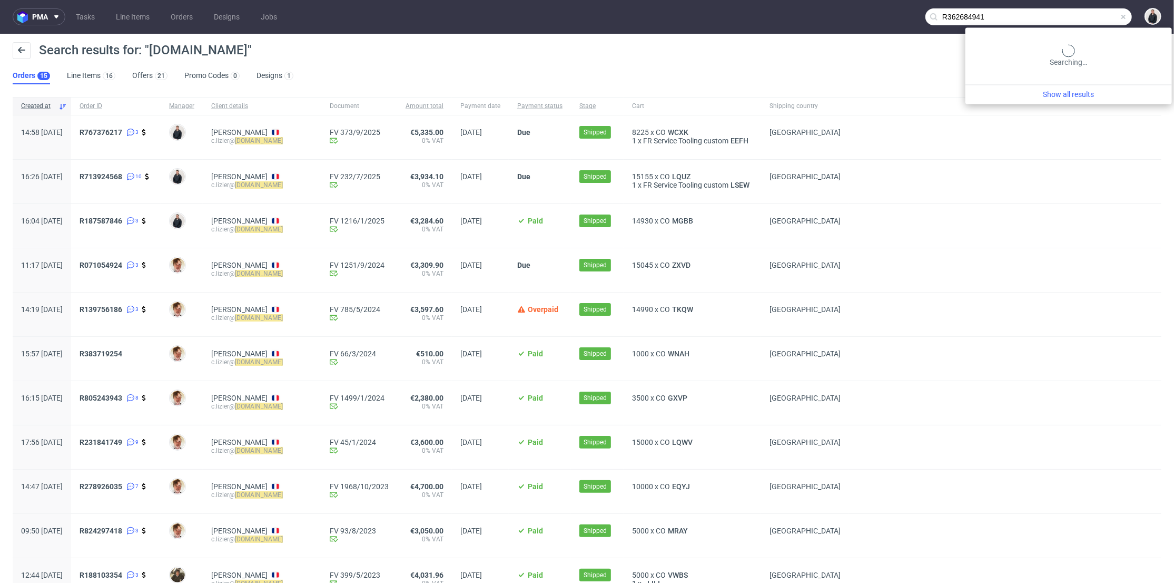
type input "R362684941"
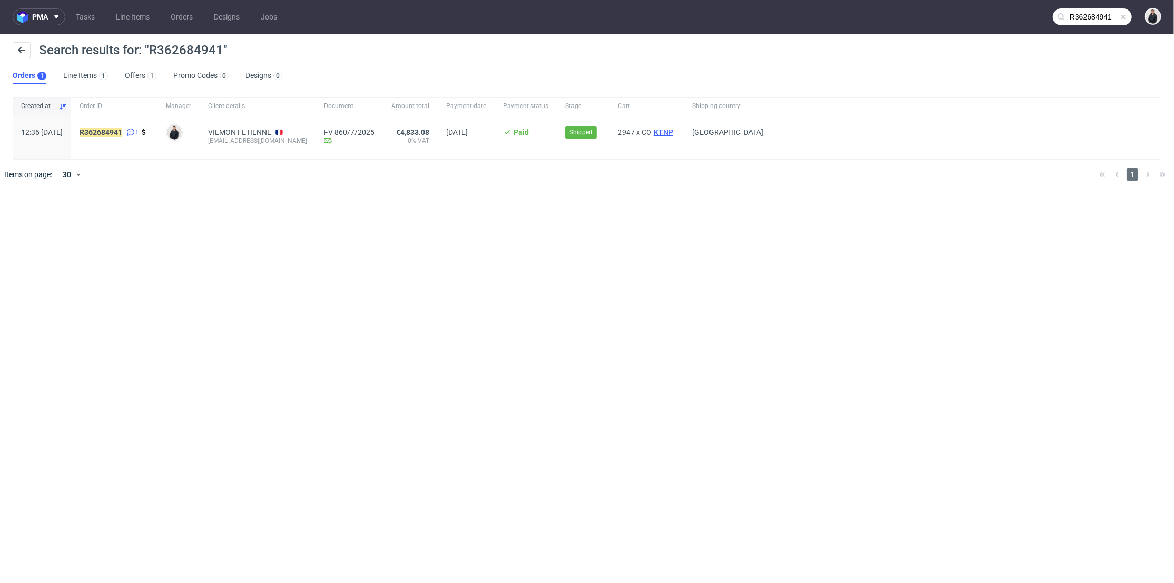
click at [666, 131] on span "KTNP" at bounding box center [664, 132] width 24 height 8
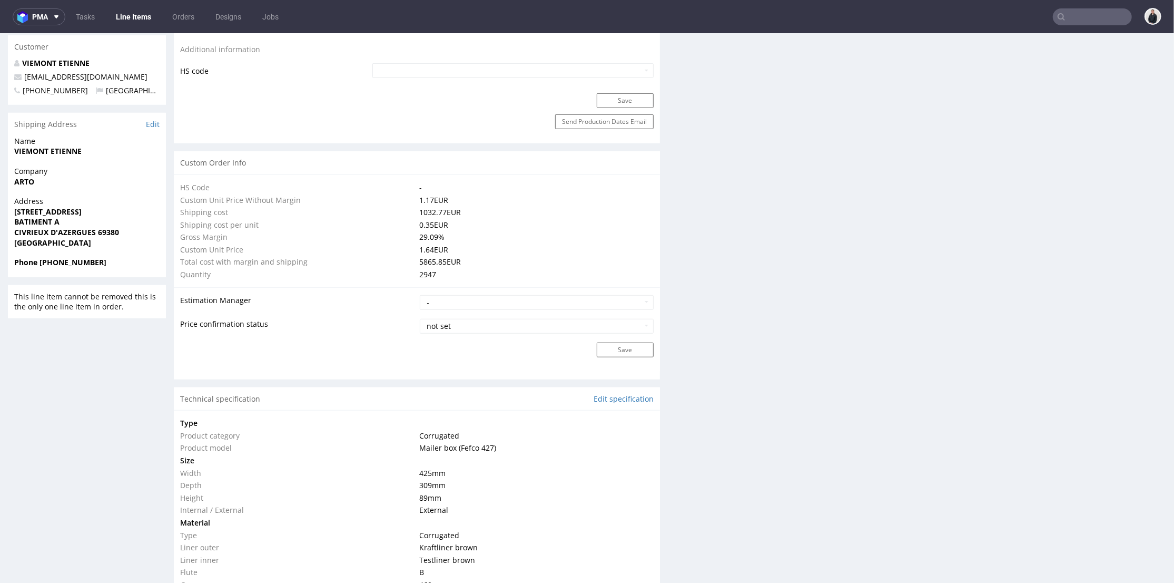
scroll to position [936, 0]
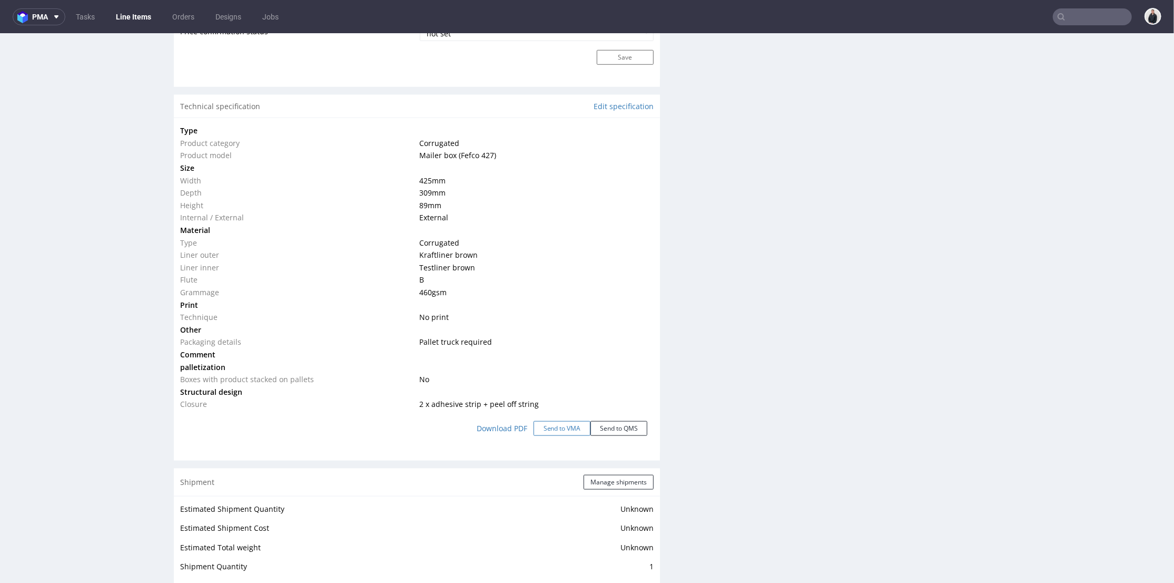
click at [551, 427] on button "Send to VMA" at bounding box center [562, 427] width 57 height 15
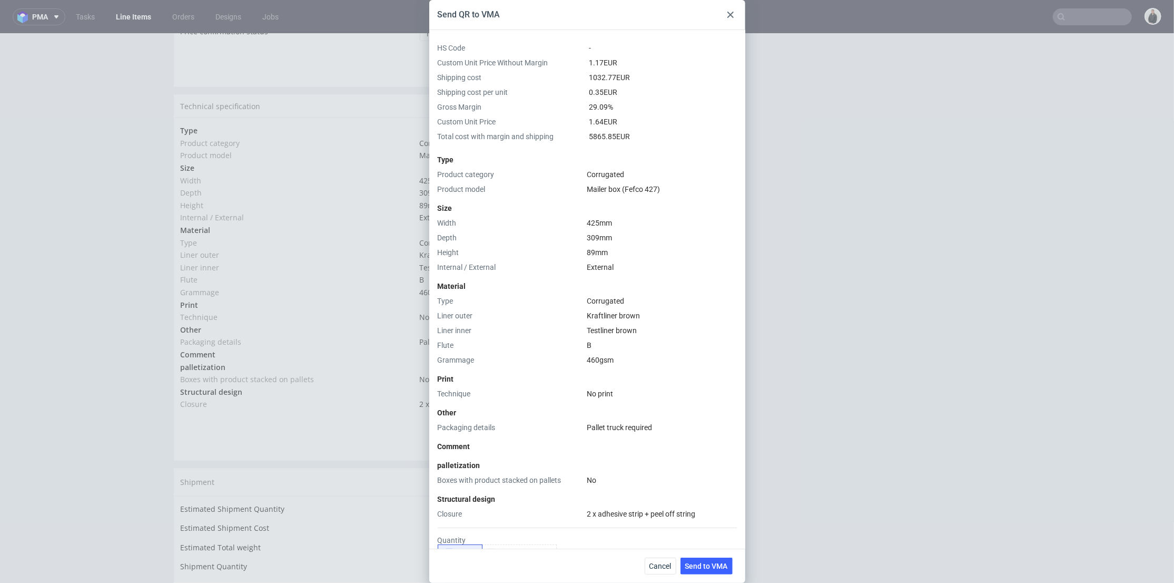
scroll to position [152, 0]
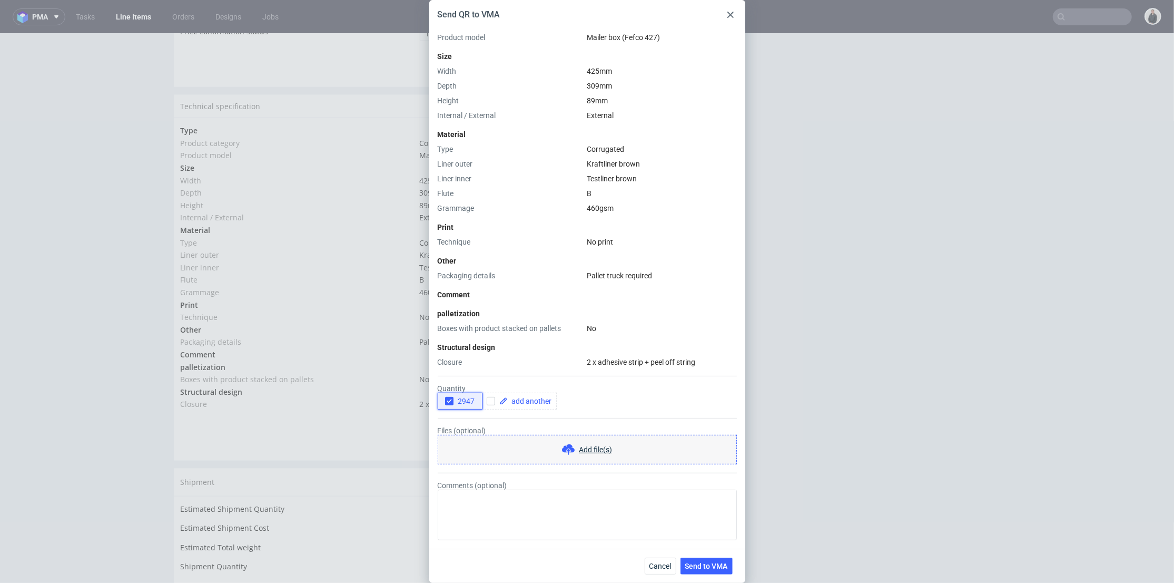
click at [449, 401] on use "button" at bounding box center [449, 401] width 5 height 4
drag, startPoint x: 490, startPoint y: 401, endPoint x: 517, endPoint y: 400, distance: 26.9
click at [493, 401] on input "checkbox" at bounding box center [491, 401] width 8 height 8
checkbox input "true"
click at [517, 400] on span at bounding box center [530, 400] width 44 height 7
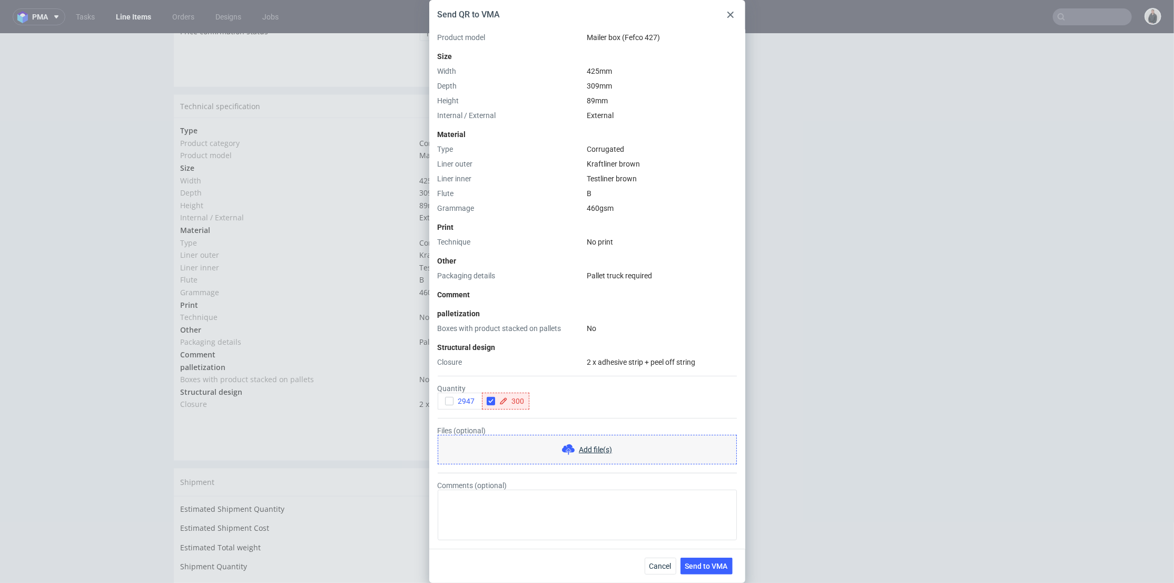
checkbox input "true"
click at [543, 416] on form "Quantity 2947 3000 Files (optional) Add file(s) Comments (optional)" at bounding box center [587, 453] width 299 height 173
click at [710, 572] on button "Send to VMA" at bounding box center [707, 565] width 52 height 17
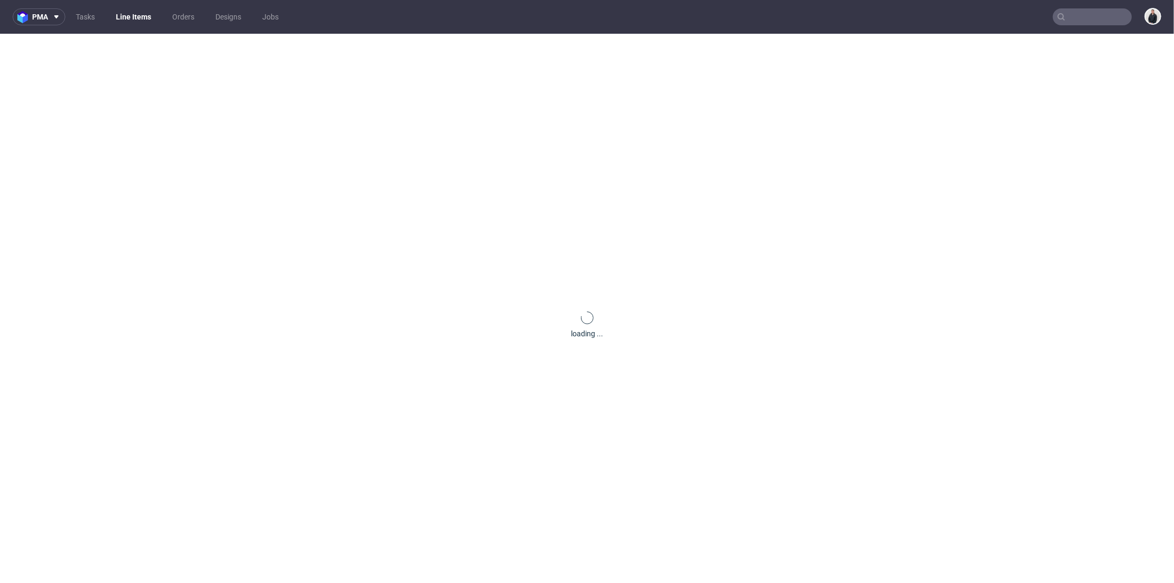
scroll to position [0, 0]
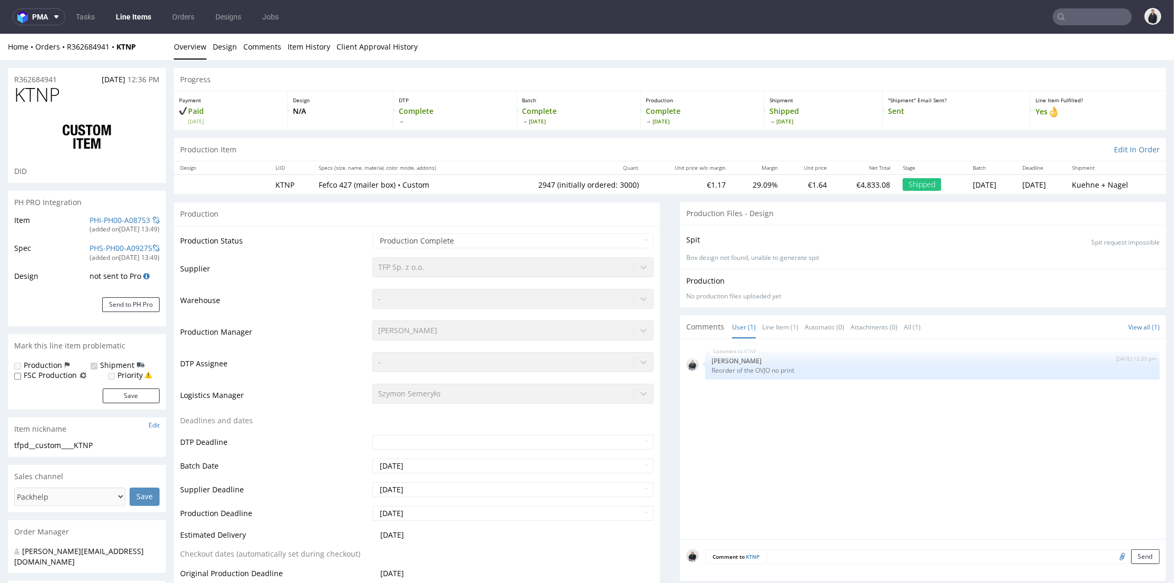
select select "in_progress"
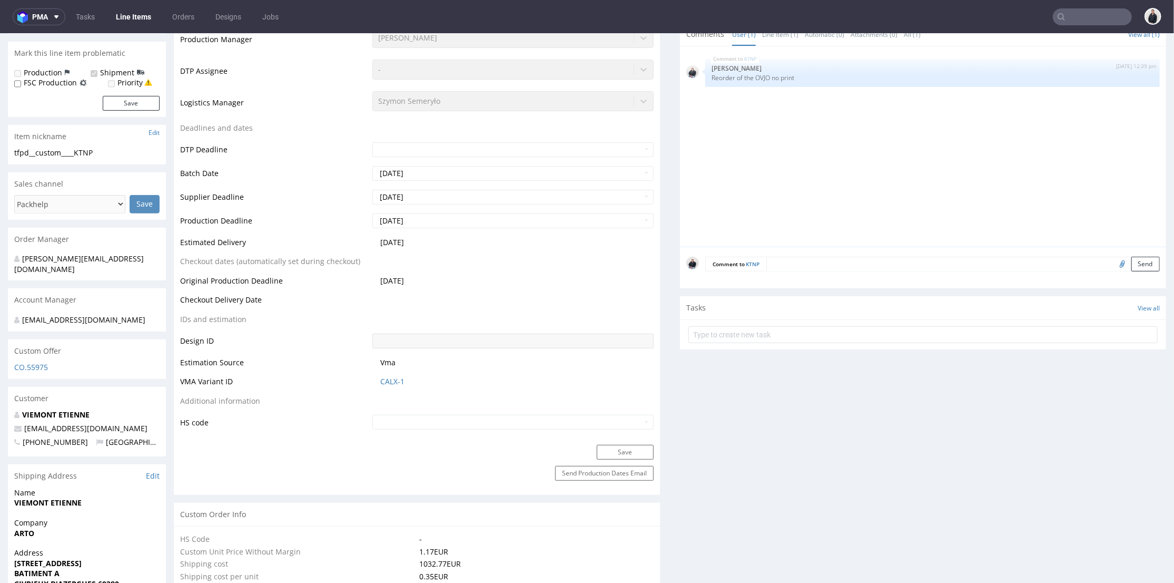
scroll to position [351, 0]
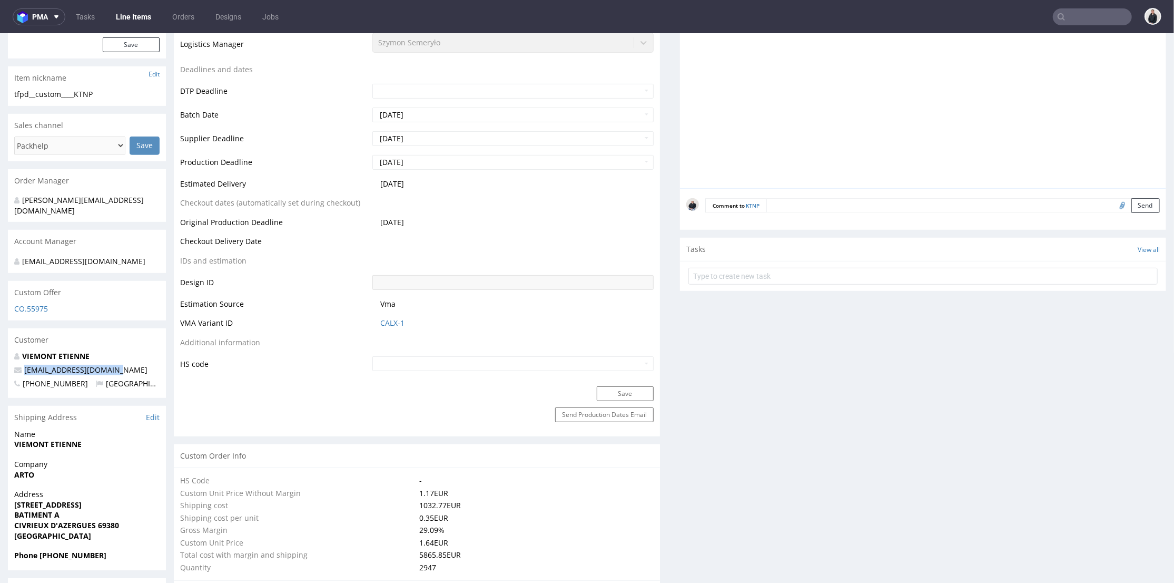
drag, startPoint x: 127, startPoint y: 358, endPoint x: 372, endPoint y: 129, distance: 335.1
click at [19, 364] on p "eviemont@groupe-arto.fr" at bounding box center [86, 369] width 145 height 11
copy span "eviemont@groupe-arto.fr"
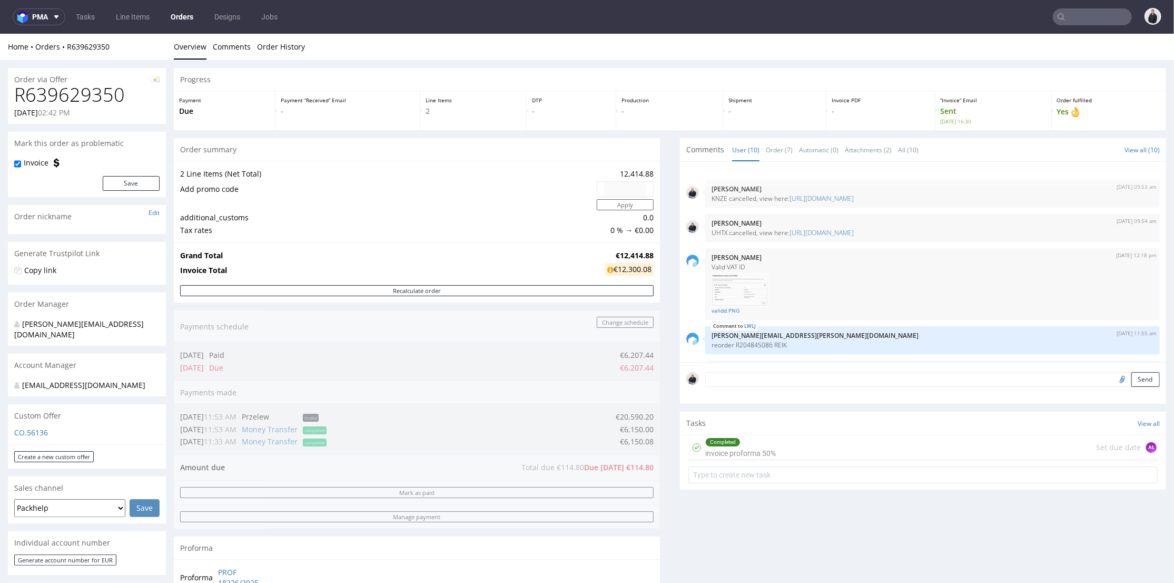
click at [1066, 19] on input "text" at bounding box center [1092, 16] width 79 height 17
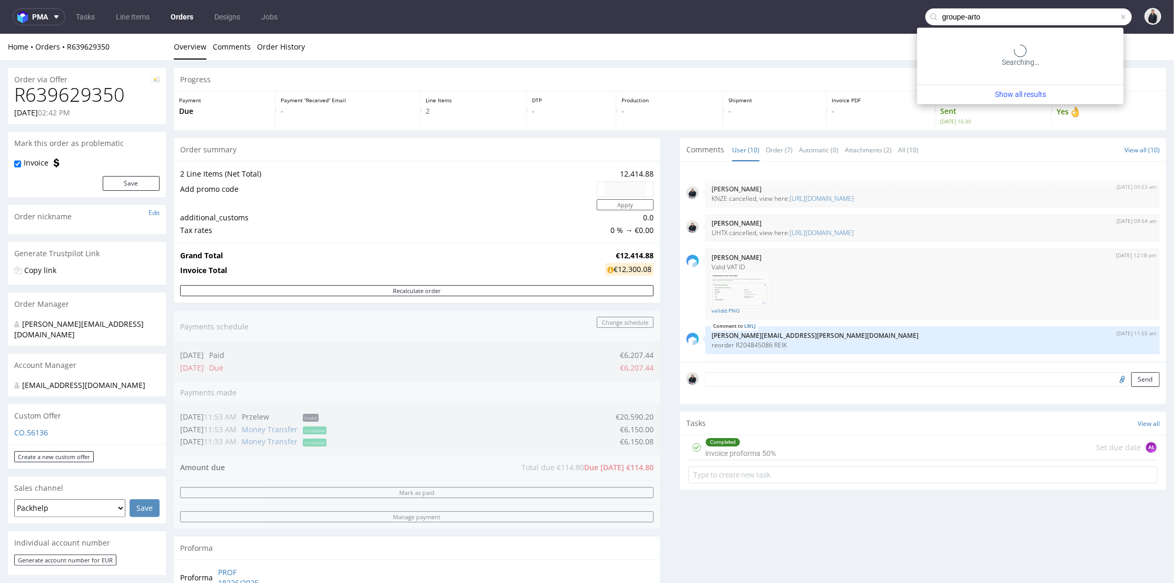
type input "groupe-arto"
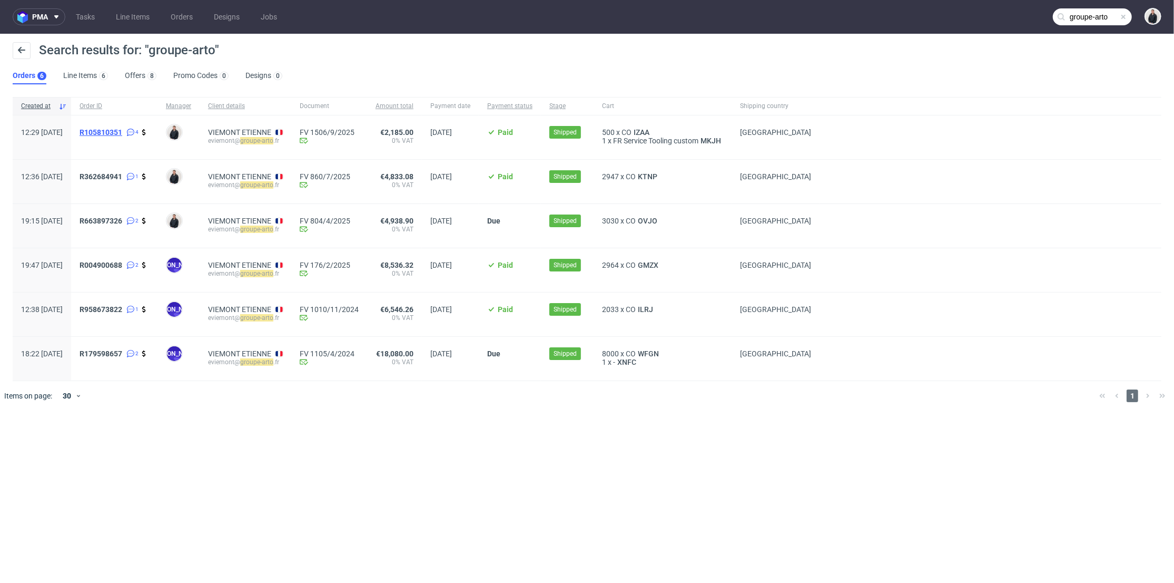
click at [122, 131] on span "R105810351" at bounding box center [101, 132] width 43 height 8
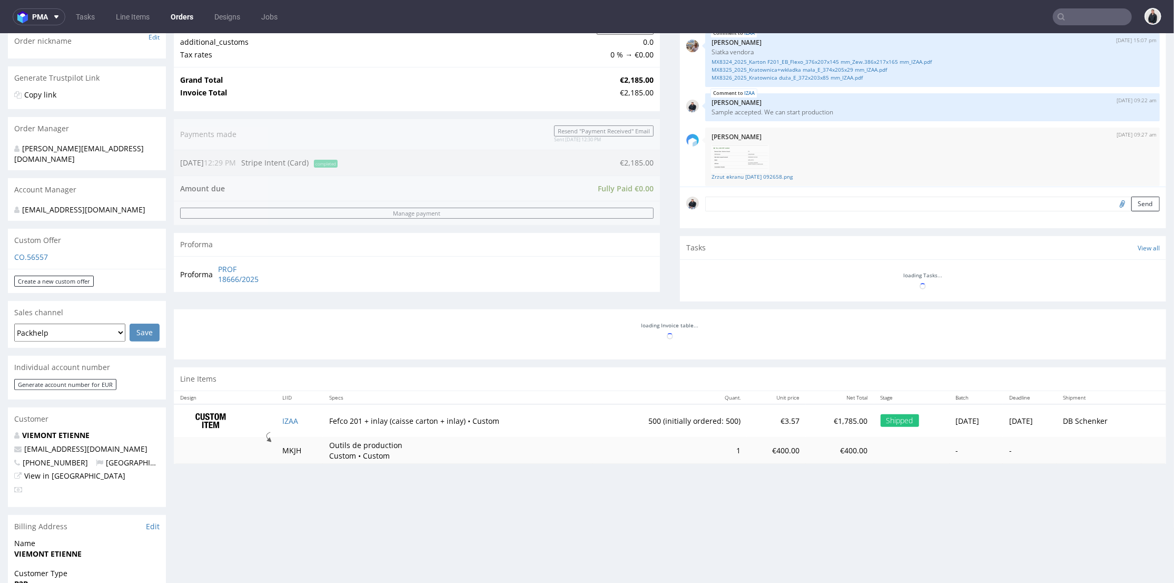
scroll to position [456, 0]
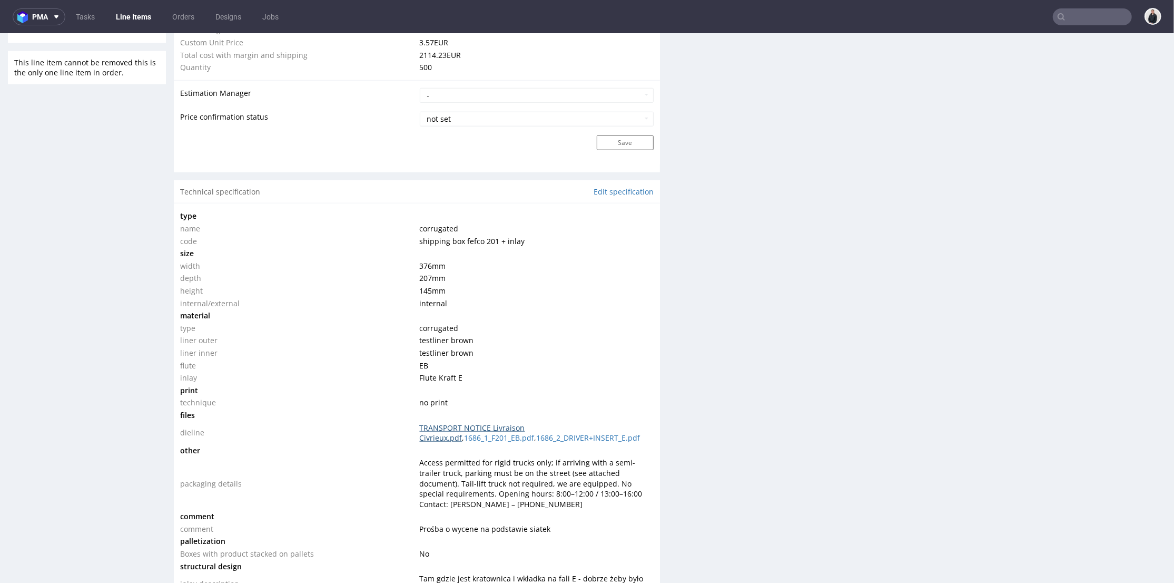
scroll to position [995, 0]
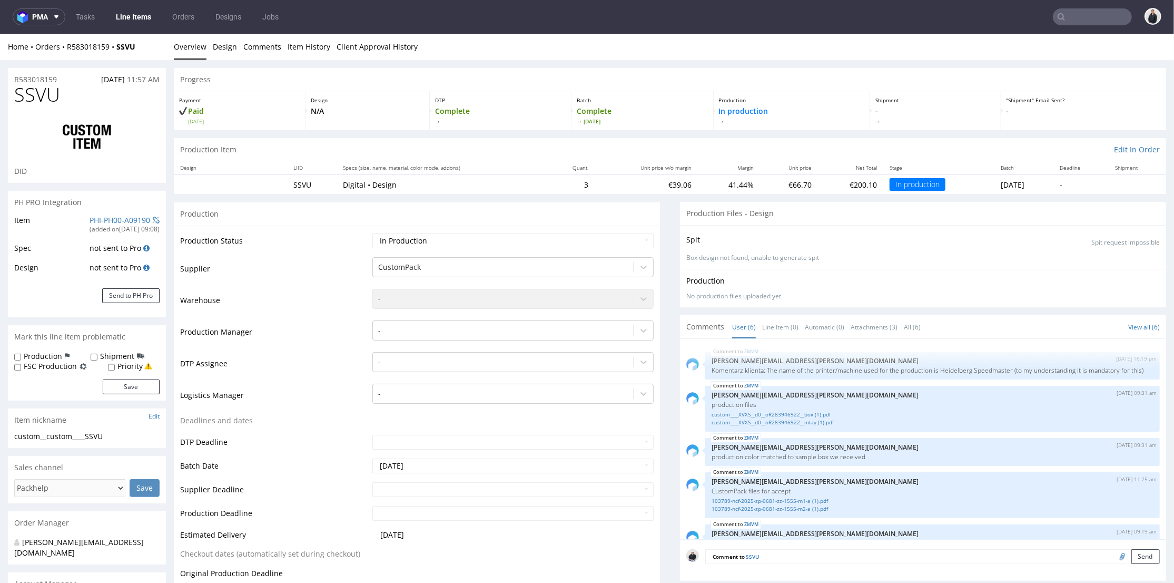
scroll to position [96, 0]
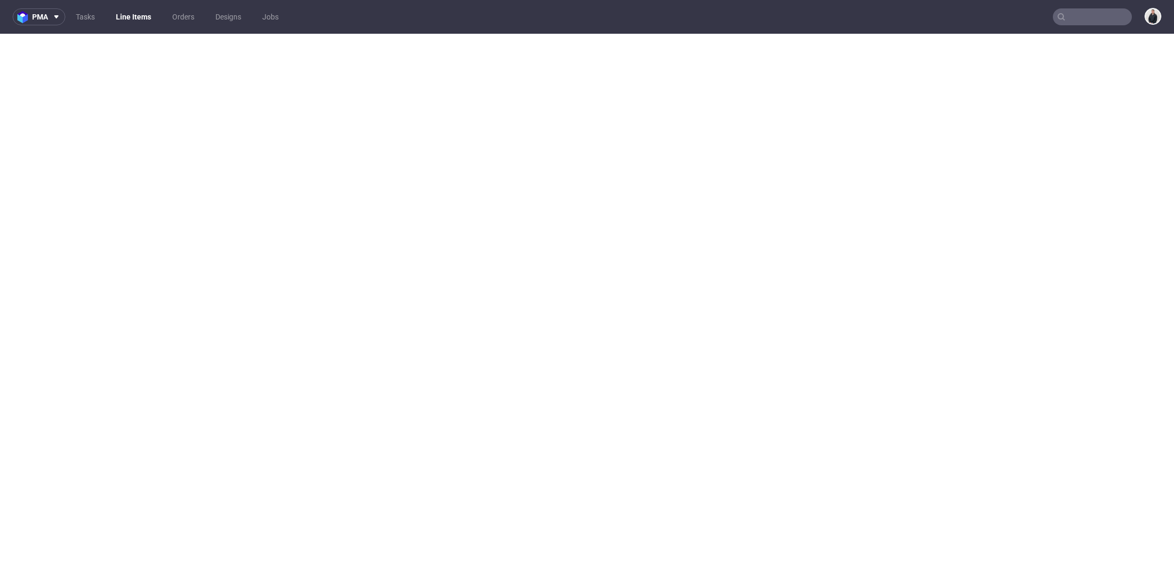
select select "in_progress"
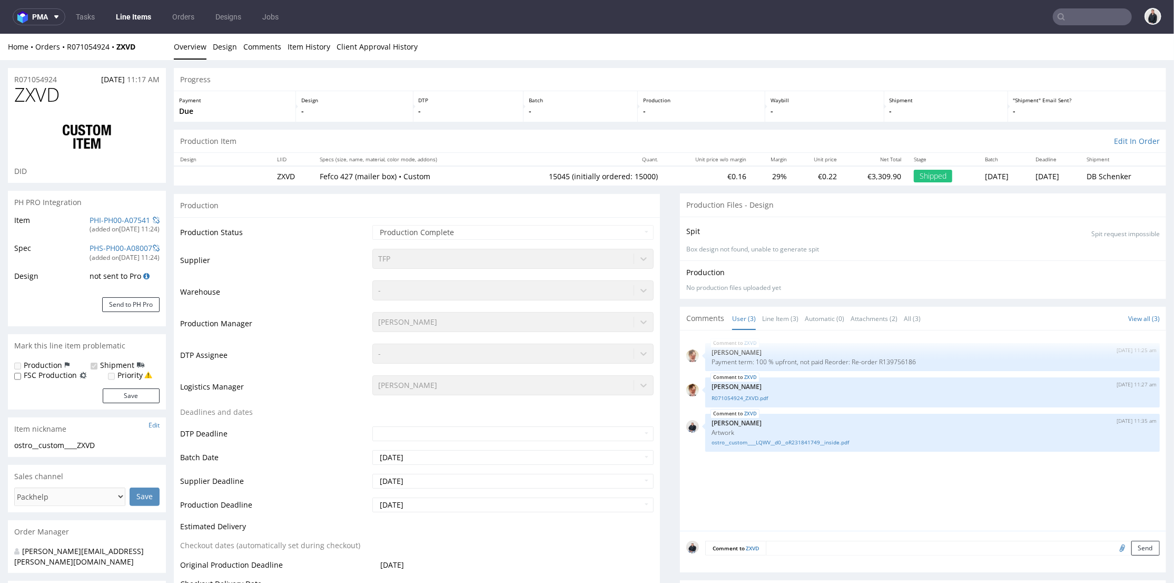
click at [1091, 17] on input "text" at bounding box center [1092, 16] width 79 height 17
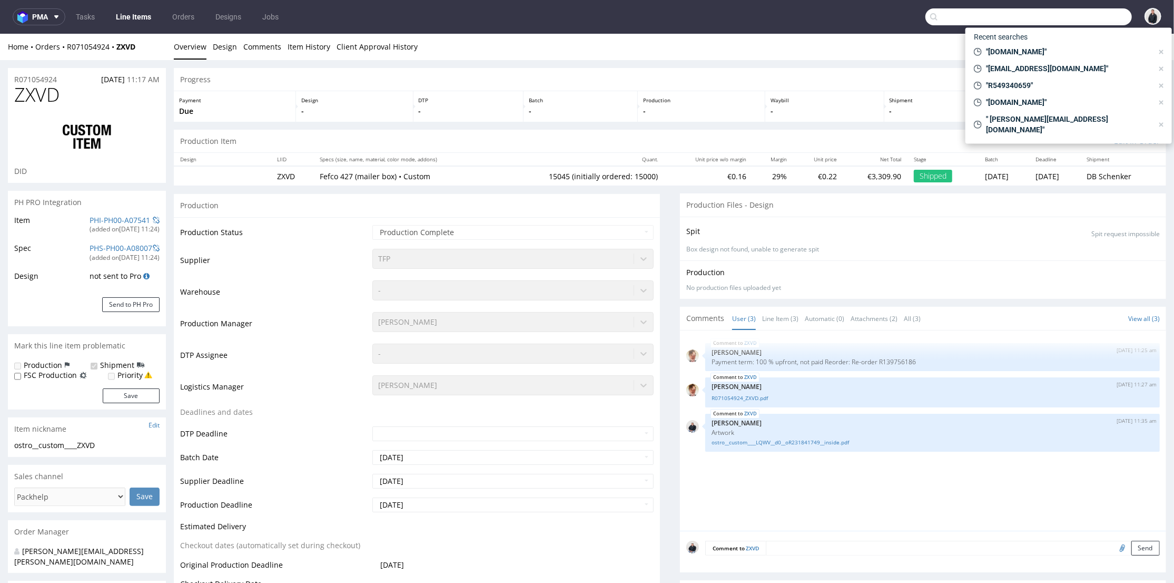
paste input "[EMAIL_ADDRESS][DOMAIN_NAME]"
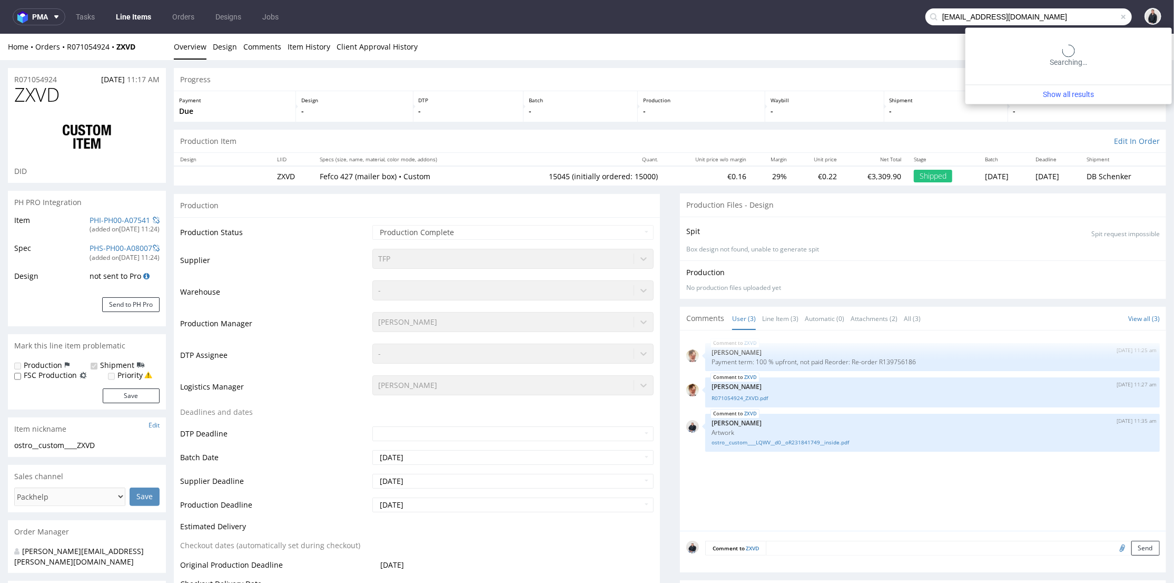
type input "[EMAIL_ADDRESS][DOMAIN_NAME]"
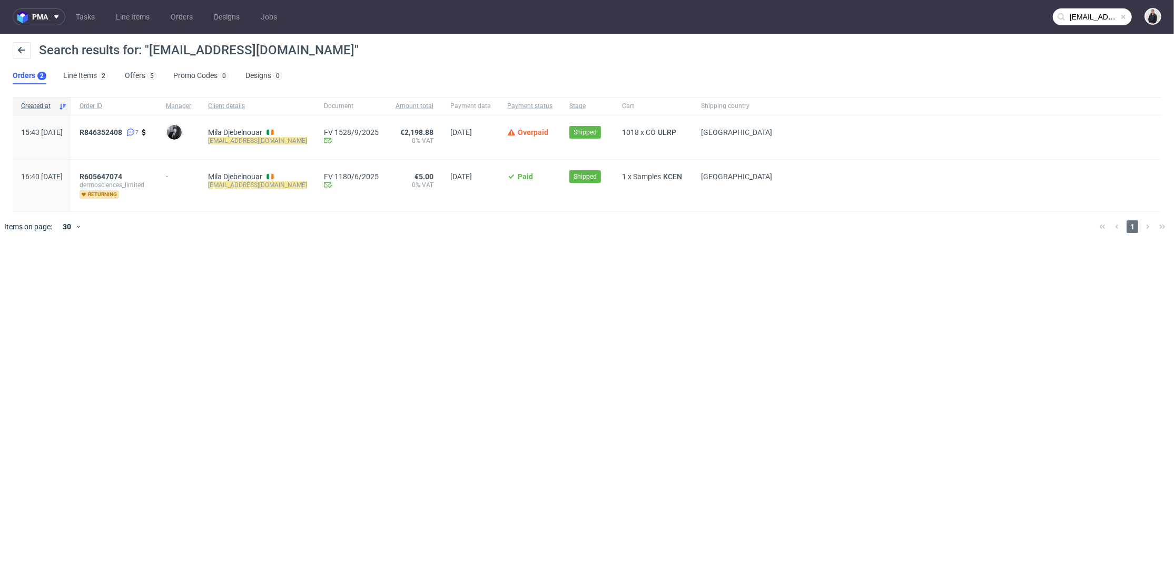
click at [122, 76] on ul "Orders 2 Line Items 2 Offers 5 Promo Codes 0 Designs 0" at bounding box center [152, 75] width 278 height 17
click at [141, 79] on link "Offers 5" at bounding box center [141, 75] width 32 height 17
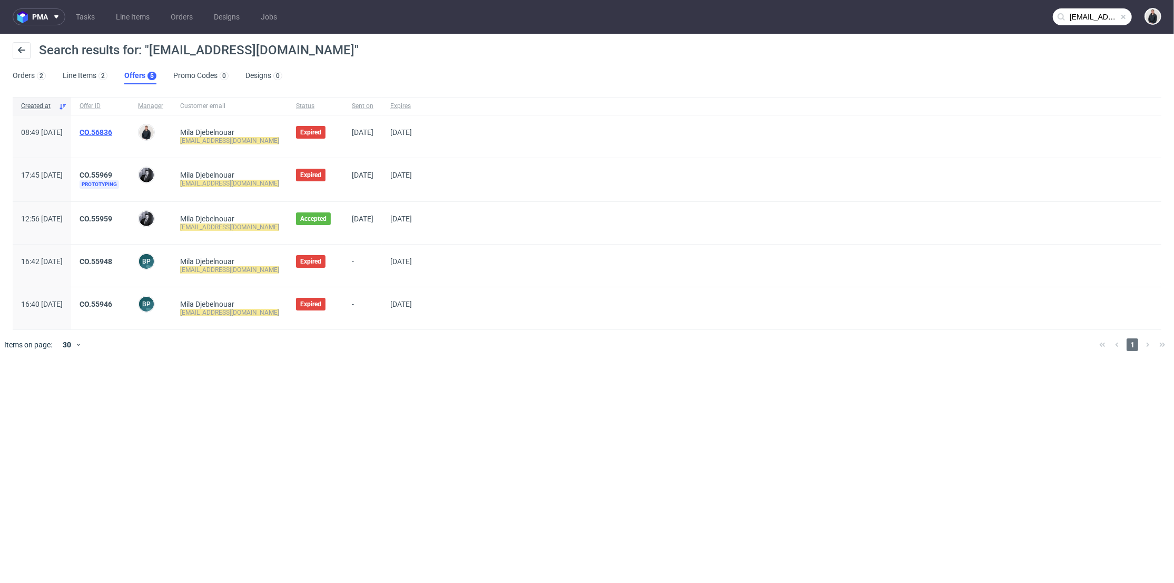
click at [112, 130] on link "CO.56836" at bounding box center [96, 132] width 33 height 8
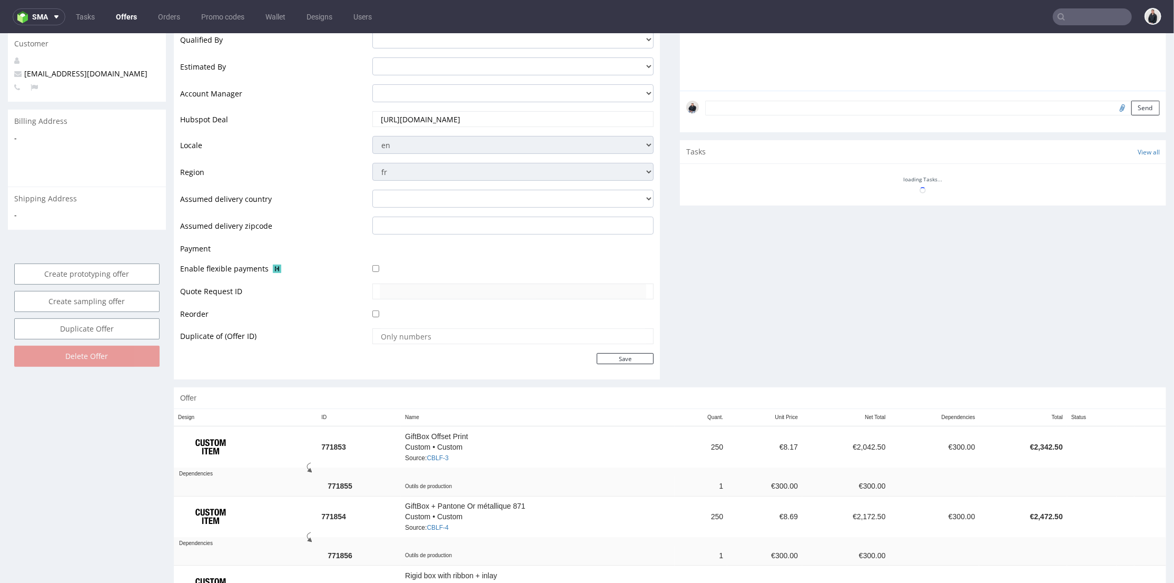
scroll to position [117, 0]
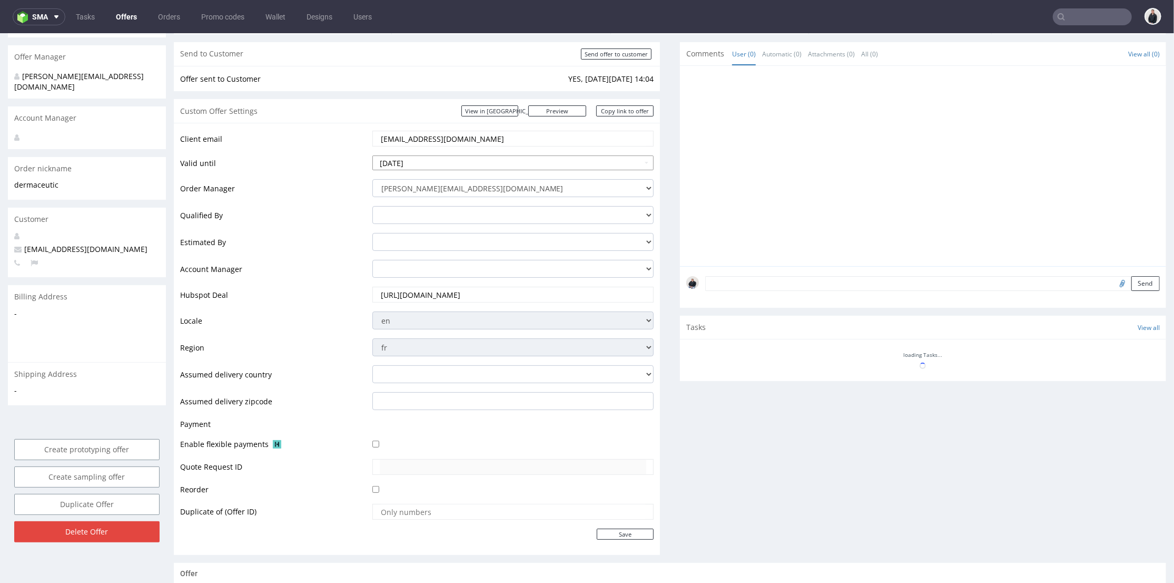
click at [488, 161] on input "2025-10-04" at bounding box center [513, 162] width 282 height 15
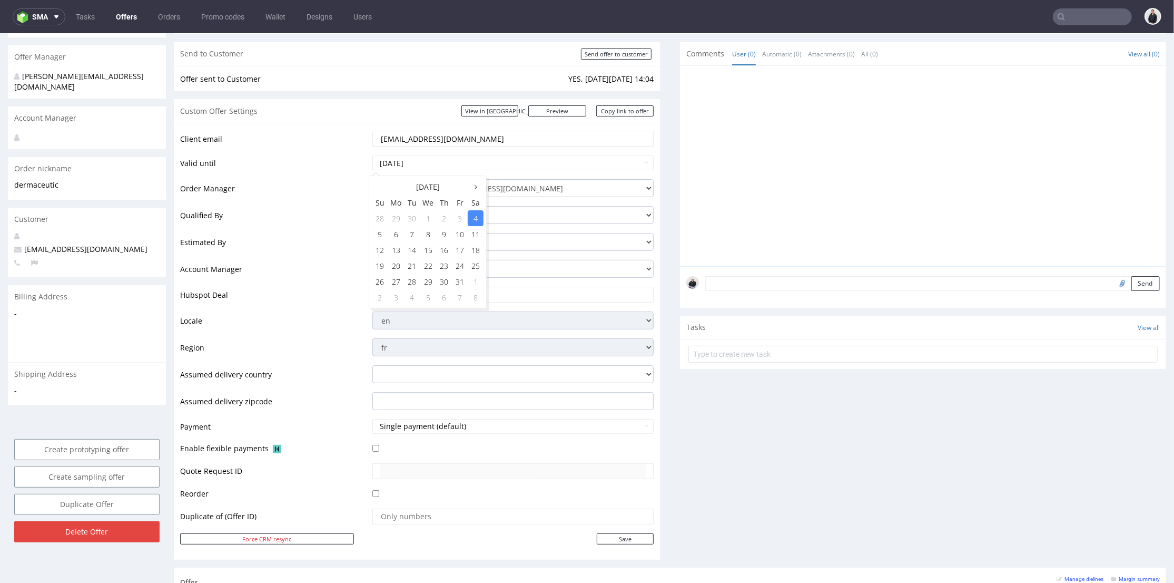
click at [476, 232] on td "11" at bounding box center [476, 233] width 16 height 16
type input "2025-10-11"
click at [635, 535] on input "Save" at bounding box center [625, 538] width 57 height 11
type input "In progress..."
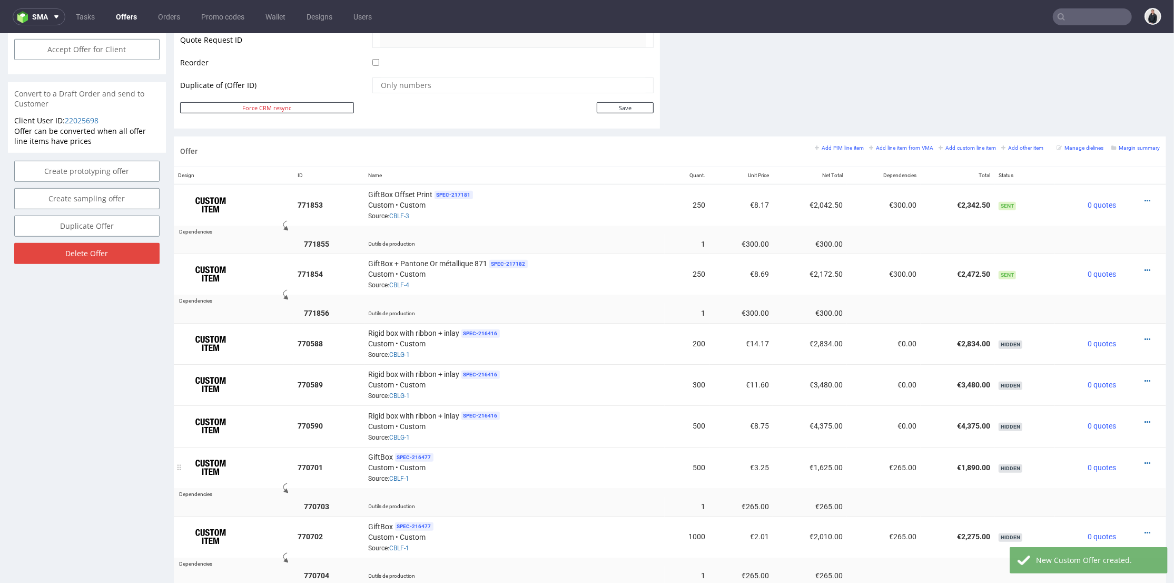
scroll to position [401, 0]
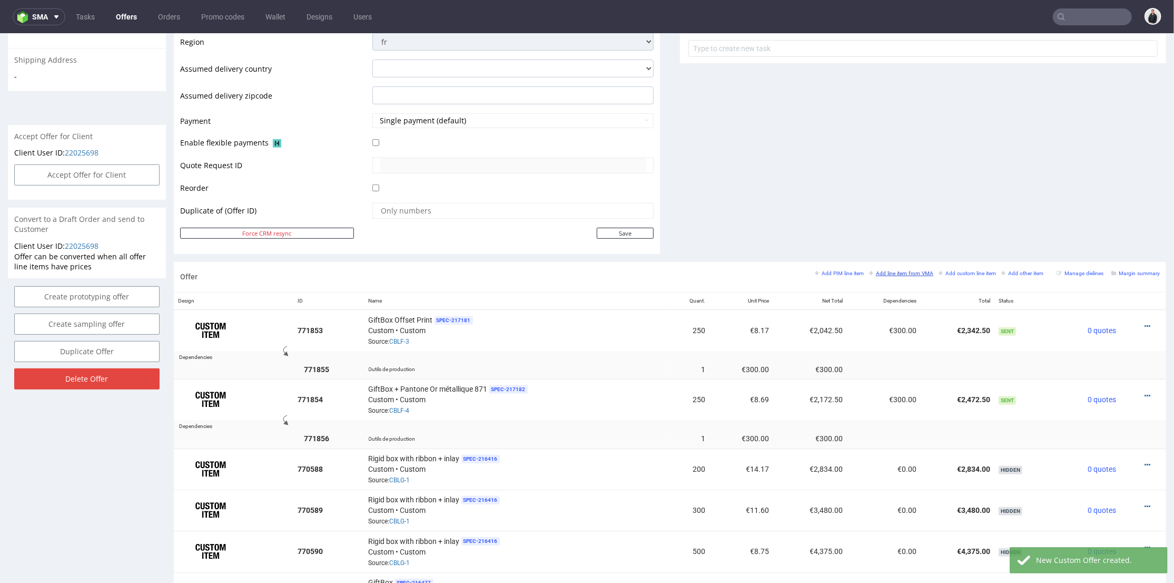
click at [912, 272] on small "Add line item from VMA" at bounding box center [901, 273] width 64 height 6
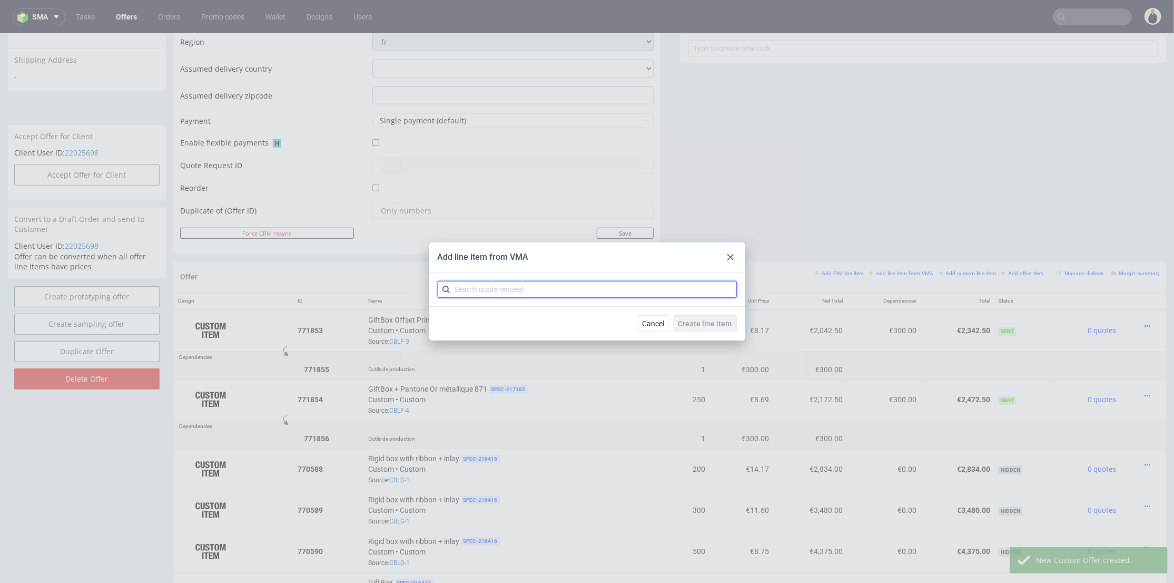
click at [542, 290] on input "text" at bounding box center [587, 289] width 299 height 17
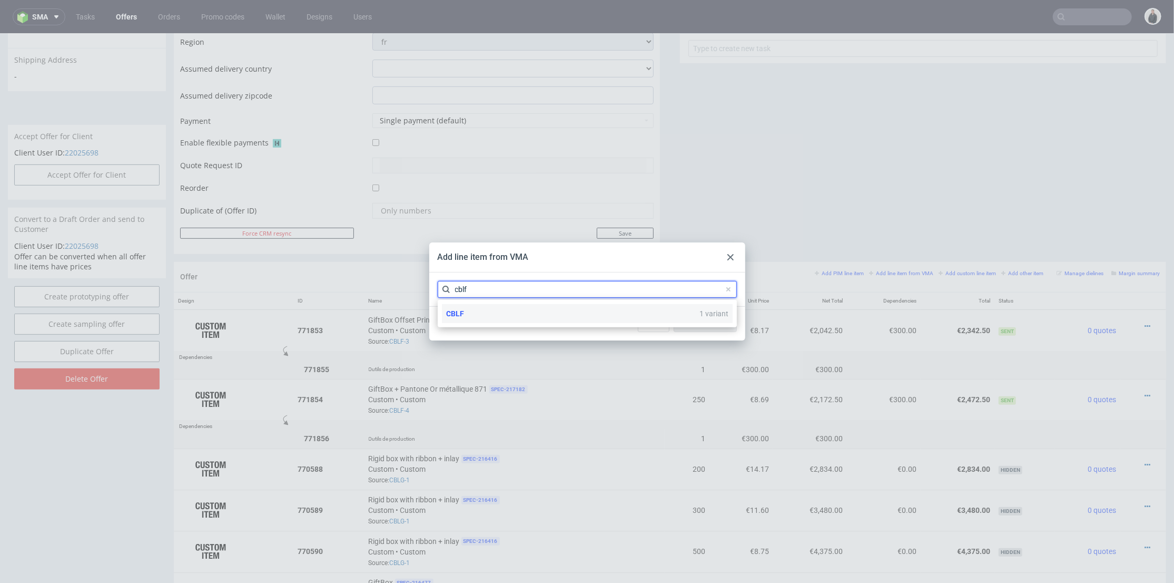
type input "cblf"
click at [535, 310] on div "CBLF 1 variant" at bounding box center [587, 313] width 291 height 19
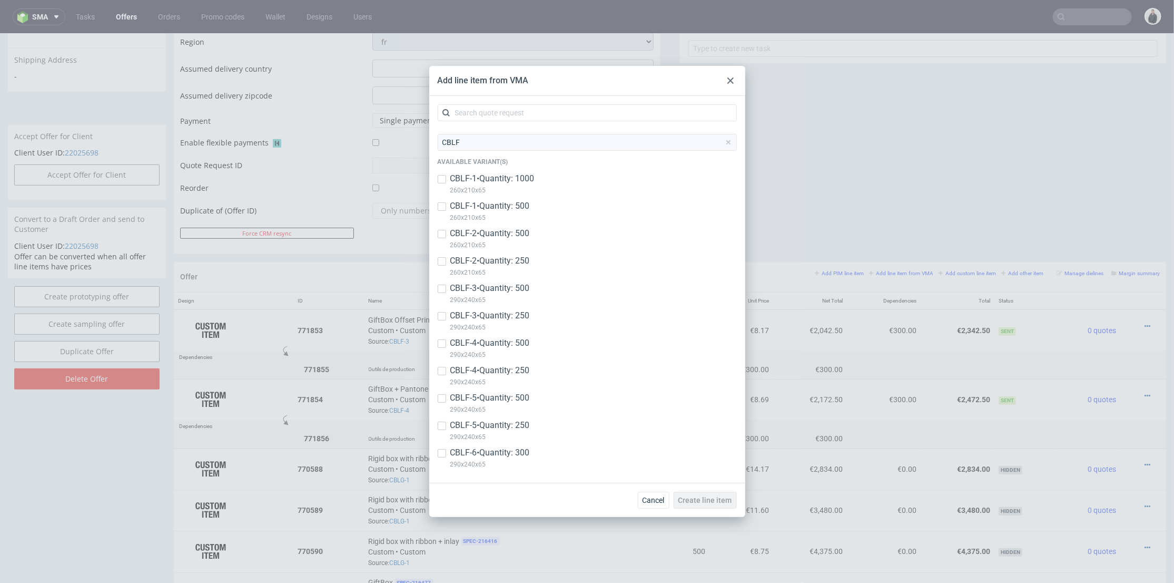
drag, startPoint x: 513, startPoint y: 457, endPoint x: 520, endPoint y: 458, distance: 6.9
click at [513, 458] on p "CBLF-6 • Quantity: 300" at bounding box center [490, 453] width 80 height 12
checkbox input "true"
click at [719, 494] on button "Create line item" at bounding box center [705, 499] width 63 height 17
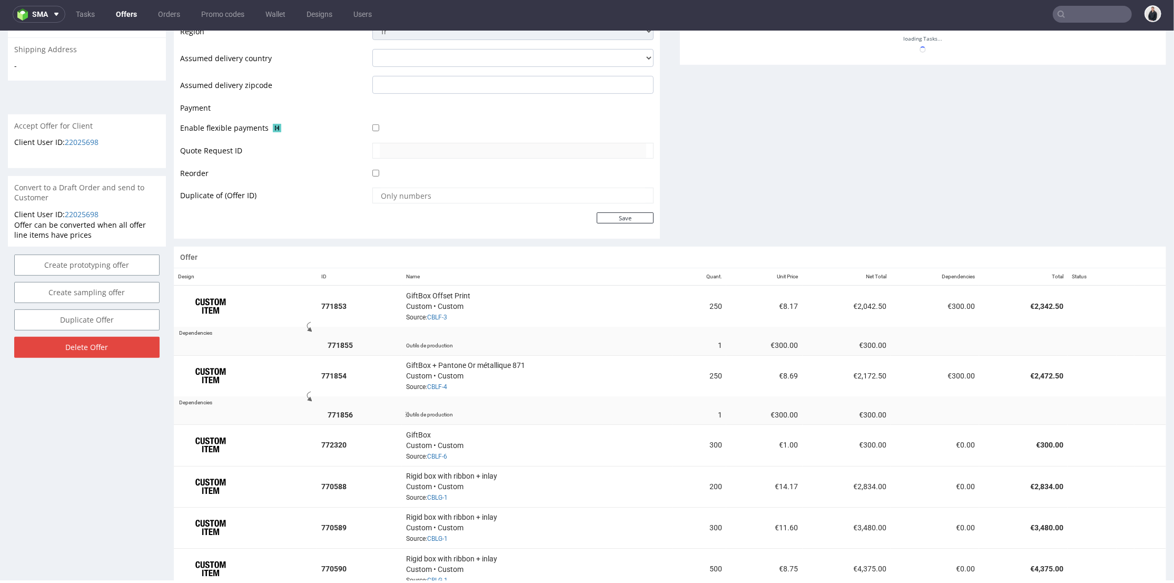
scroll to position [468, 0]
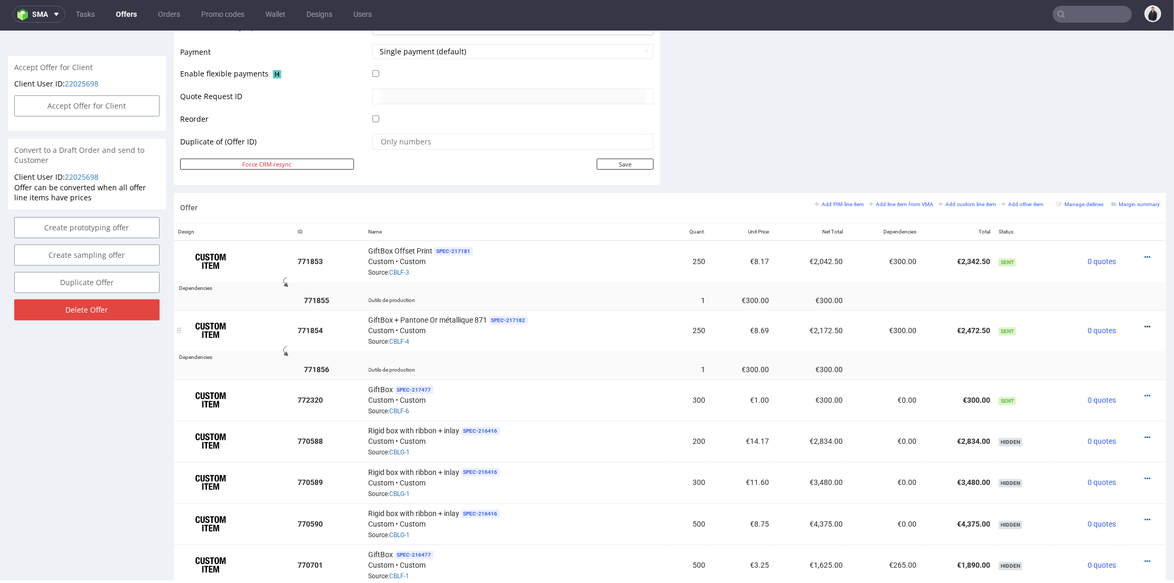
click at [1145, 322] on icon at bounding box center [1148, 325] width 6 height 7
click at [1093, 208] on span "Edit item price" at bounding box center [1100, 207] width 85 height 11
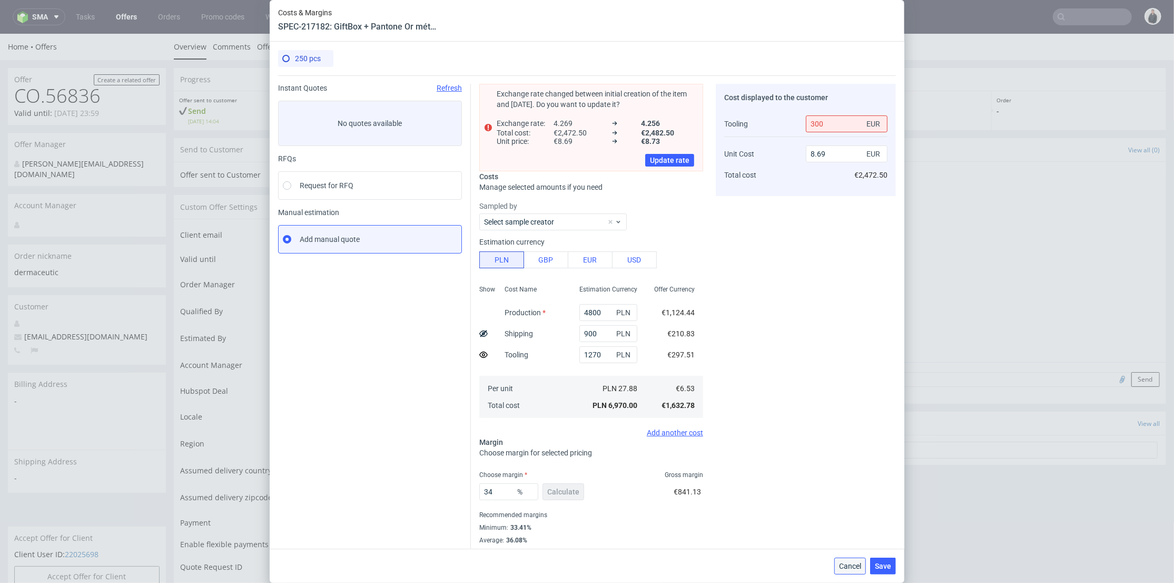
click at [861, 566] on span "Cancel" at bounding box center [850, 565] width 22 height 7
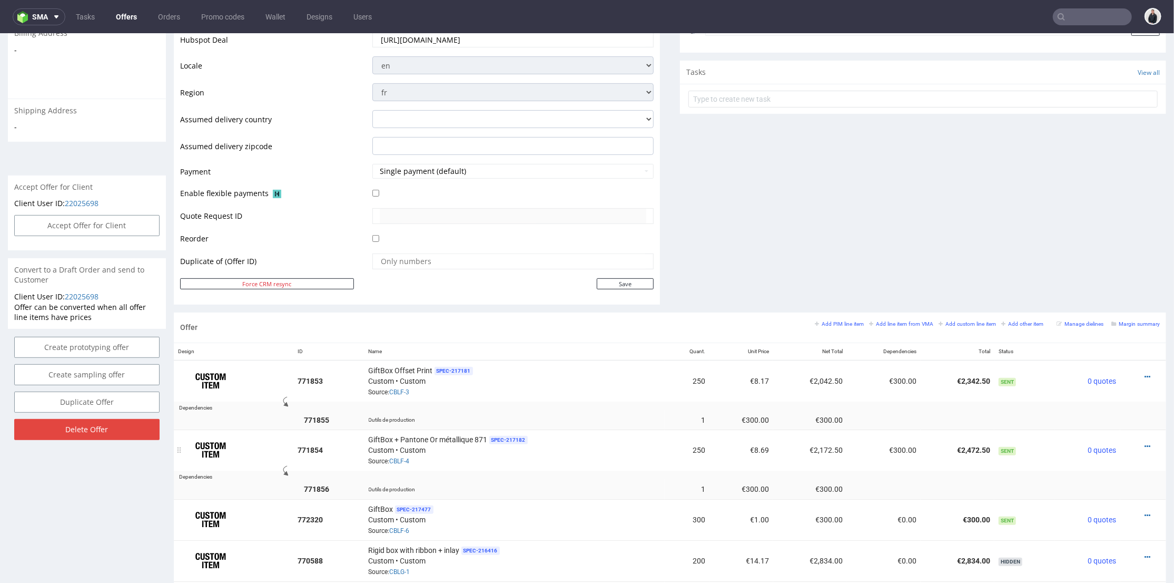
scroll to position [409, 0]
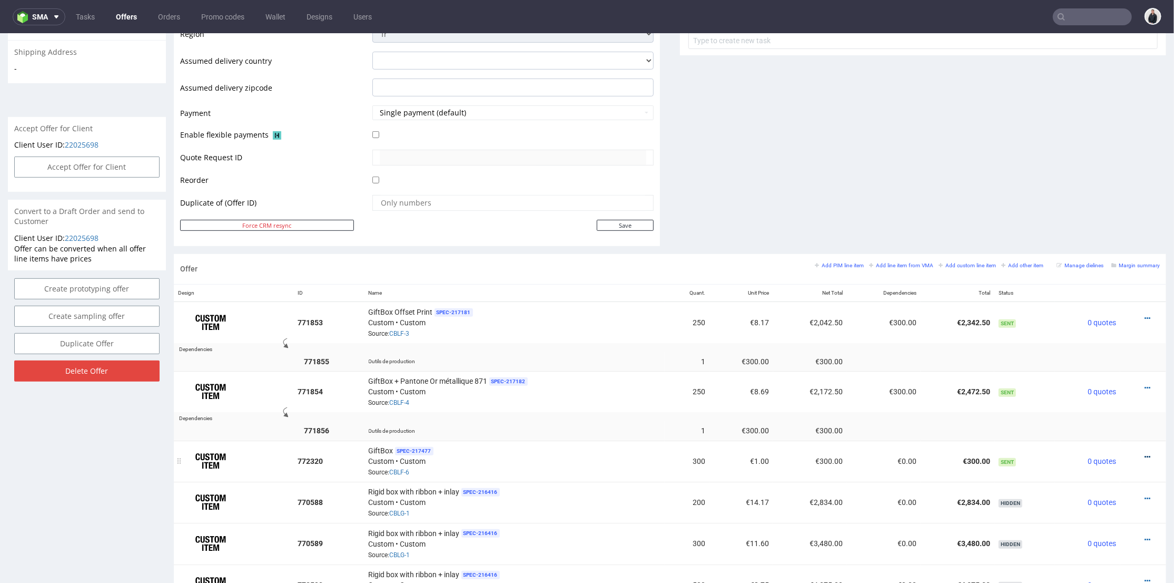
click at [1145, 452] on icon at bounding box center [1148, 455] width 6 height 7
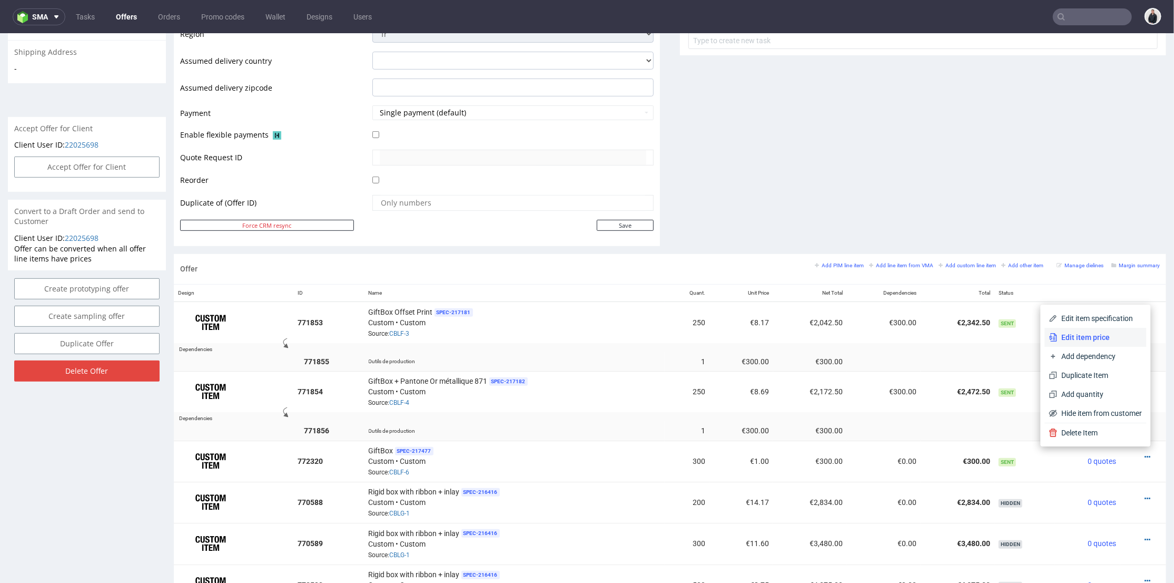
click at [1081, 333] on span "Edit item price" at bounding box center [1100, 336] width 85 height 11
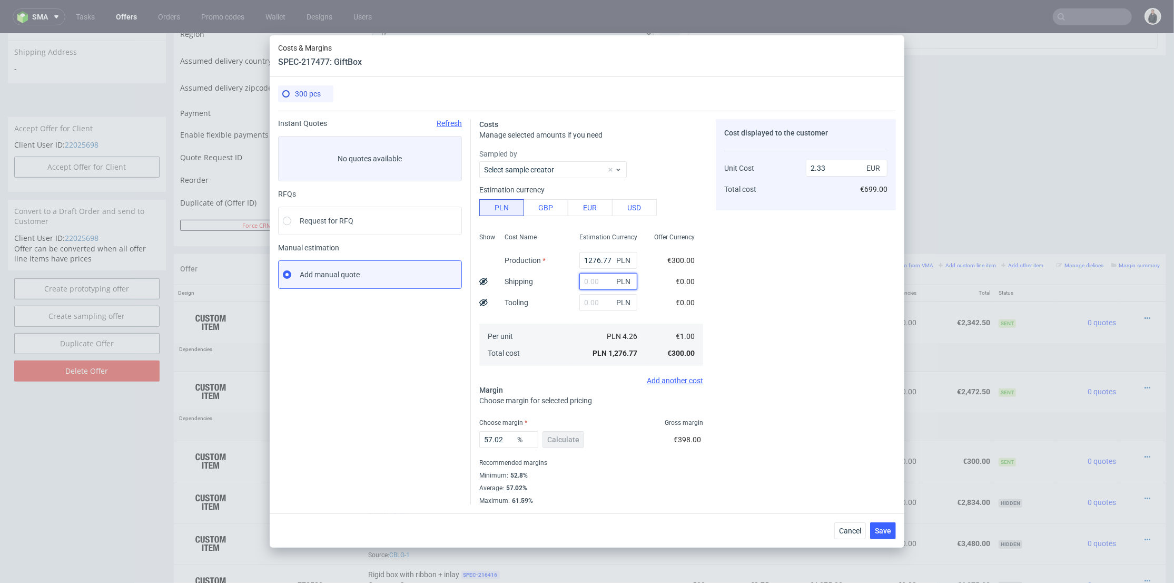
click at [588, 281] on input "text" at bounding box center [608, 281] width 58 height 17
type input "900"
type input "3.96"
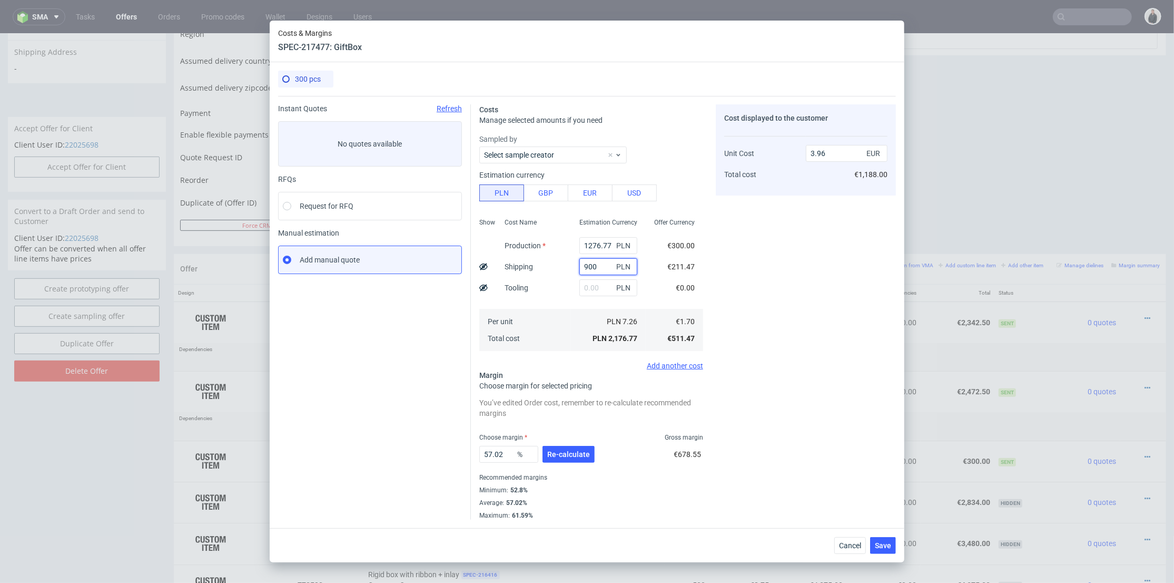
type input "900"
click at [734, 273] on div "Cost displayed to the customer Unit Cost Total cost 3.96 EUR €1,188.00" at bounding box center [806, 311] width 180 height 415
click at [588, 242] on input "1276.77" at bounding box center [608, 245] width 58 height 17
paste input "5050"
type input "5050"
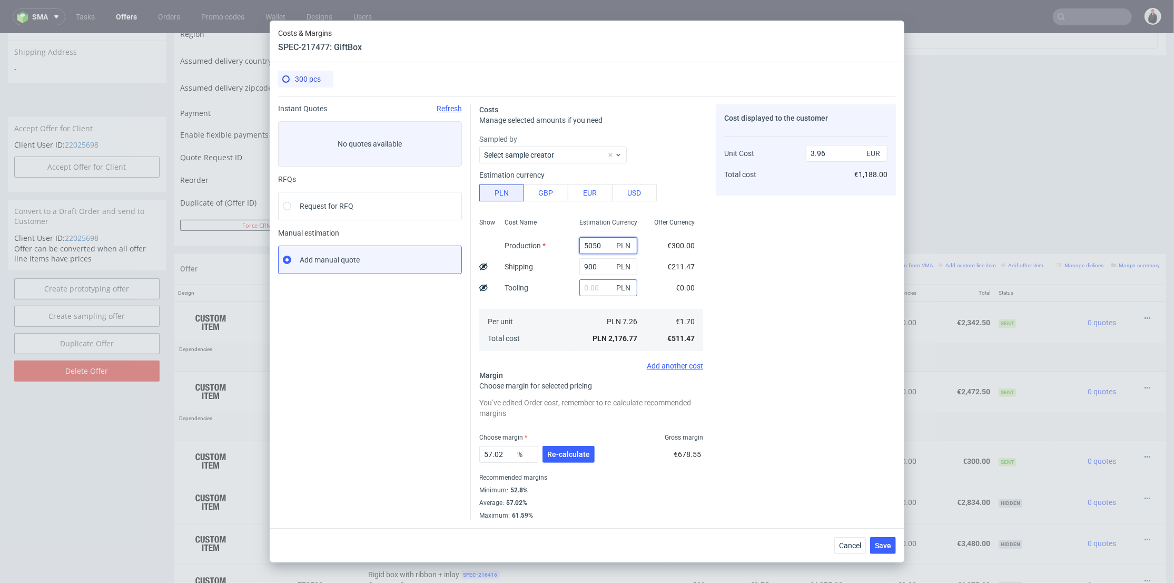
type input "10.84"
type input "5050"
click at [587, 285] on input "text" at bounding box center [608, 287] width 58 height 17
type input "1270"
drag, startPoint x: 753, startPoint y: 277, endPoint x: 731, endPoint y: 290, distance: 26.0
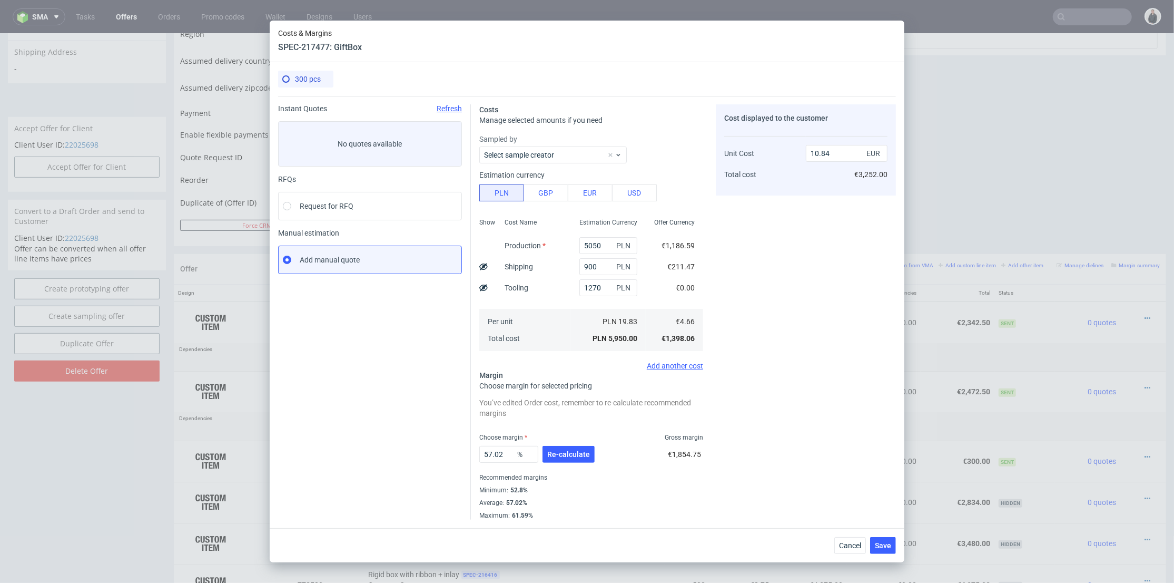
click at [753, 277] on div "Cost displayed to the customer Unit Cost Total cost 10.84 EUR €3,252.00" at bounding box center [806, 311] width 180 height 415
type input "13.15"
click at [563, 453] on span "Re-calculate" at bounding box center [568, 453] width 43 height 7
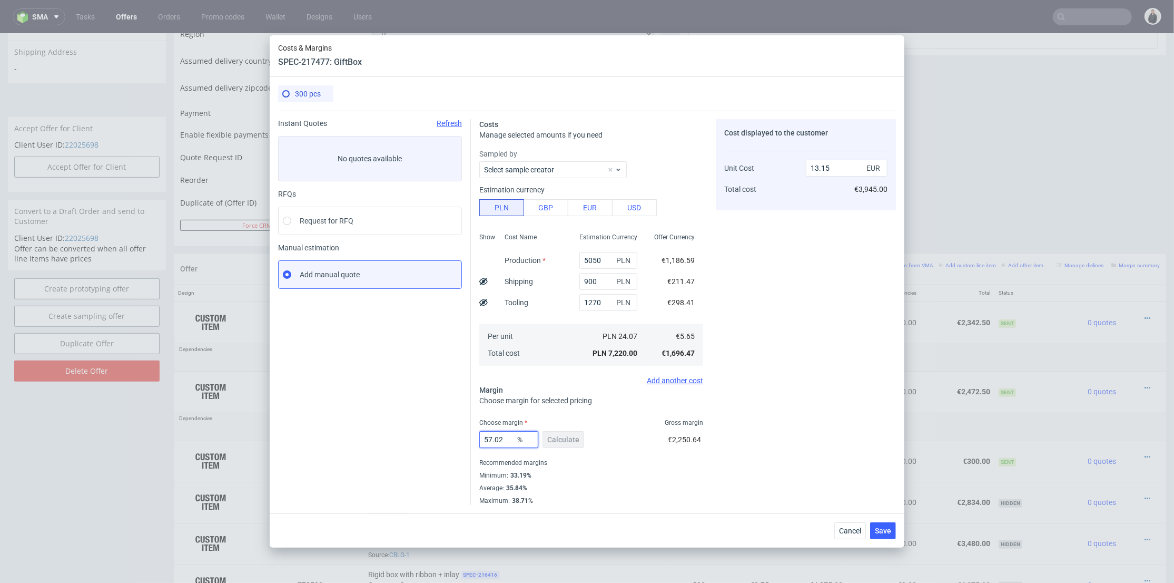
drag, startPoint x: 511, startPoint y: 440, endPoint x: 445, endPoint y: 429, distance: 67.3
click at [422, 435] on div "Instant Quotes Refresh No quotes available RFQs Request for RFQ Manual estimati…" at bounding box center [587, 308] width 618 height 394
type input "34"
click at [788, 377] on div "Cost displayed to the customer Unit Cost Total cost 13.15 EUR €3,945.00" at bounding box center [806, 312] width 180 height 386
click at [487, 303] on use at bounding box center [483, 302] width 8 height 7
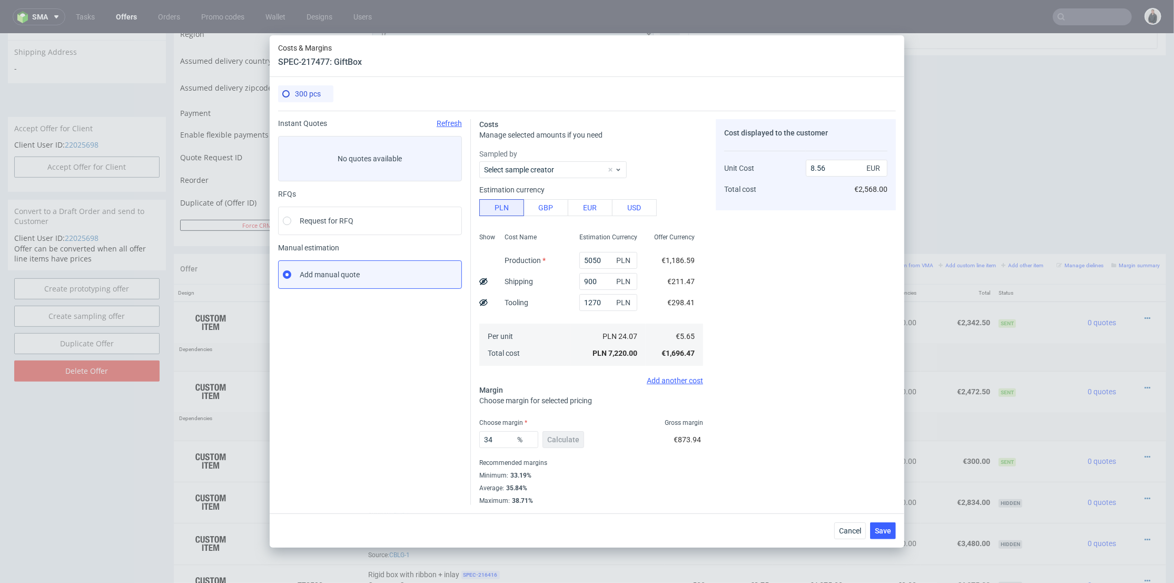
type input "7.57"
drag, startPoint x: 832, startPoint y: 152, endPoint x: 763, endPoint y: 157, distance: 69.7
click at [763, 157] on div "Tooling Unit Cost Total cost 297 EUR 7.57 EUR €2,568.00" at bounding box center [805, 184] width 163 height 76
type input "300"
click at [797, 294] on div "Cost displayed to the customer Tooling Unit Cost Total cost 300 EUR 7.57 EUR €2…" at bounding box center [806, 312] width 180 height 386
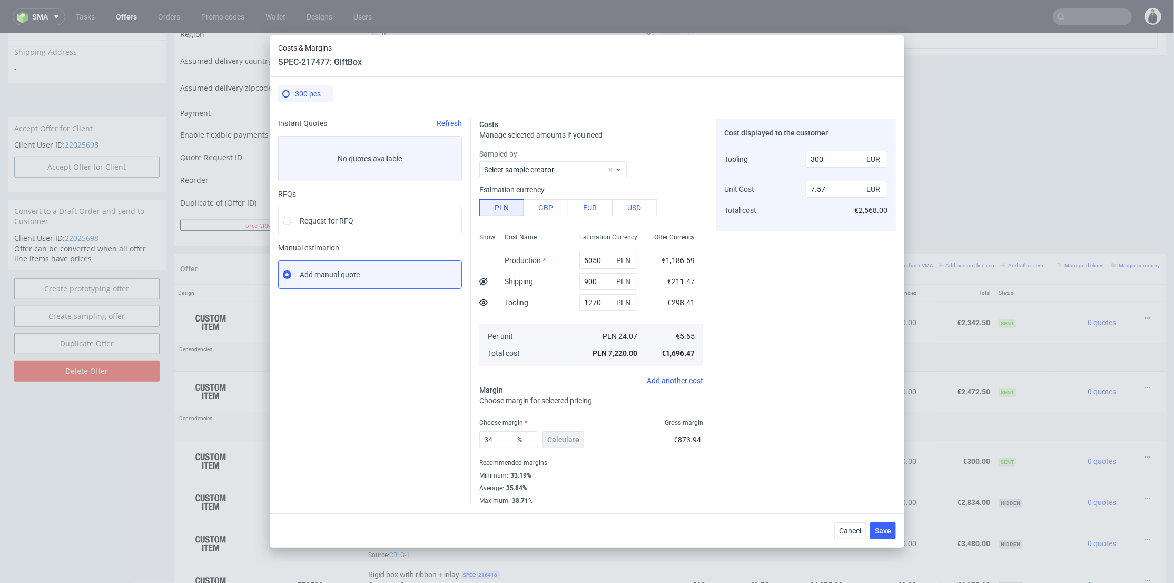
type input "7.56"
click at [882, 530] on span "Save" at bounding box center [883, 530] width 16 height 7
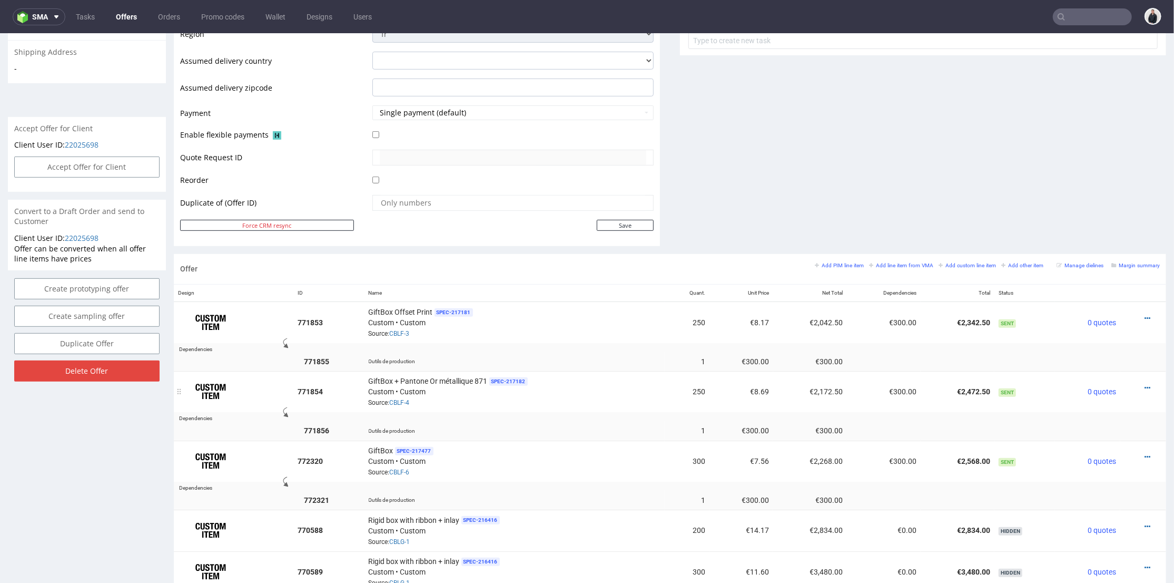
scroll to position [468, 0]
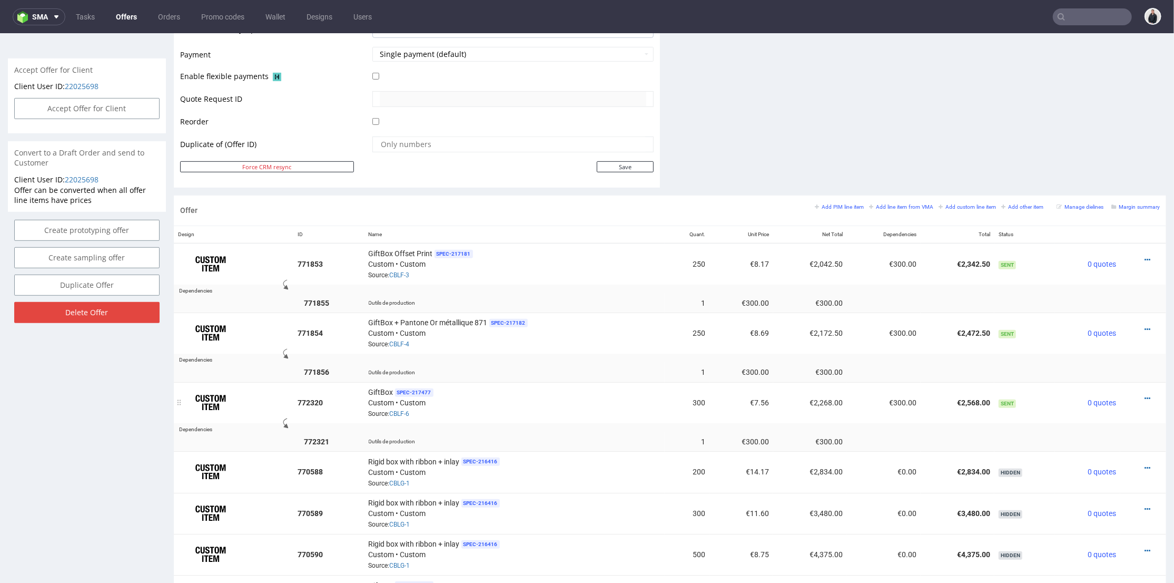
click at [1136, 393] on div at bounding box center [1140, 397] width 31 height 11
click at [1145, 394] on icon at bounding box center [1148, 397] width 6 height 7
click at [1115, 257] on span "Edit item specification" at bounding box center [1100, 259] width 85 height 11
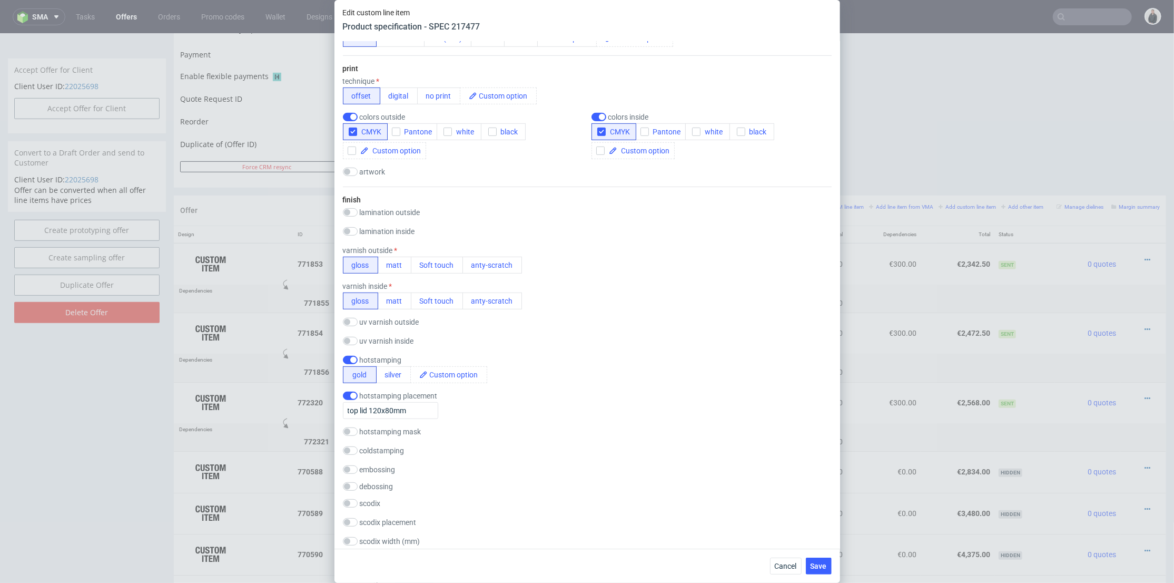
scroll to position [527, 0]
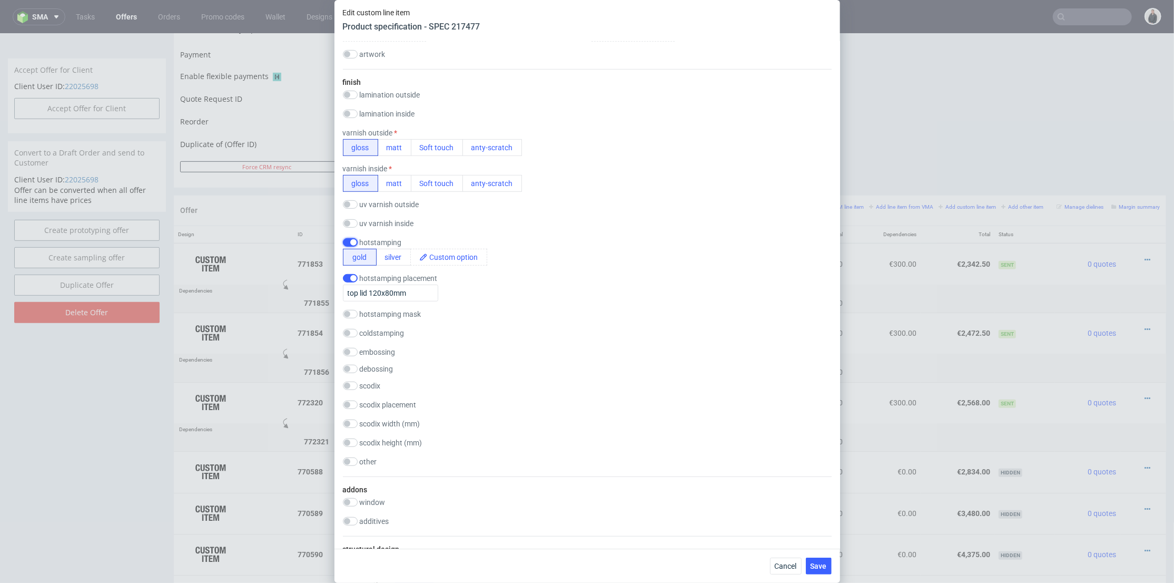
click at [349, 239] on input "checkbox" at bounding box center [350, 242] width 15 height 8
click at [343, 238] on input "checkbox" at bounding box center [350, 242] width 15 height 8
click at [353, 242] on input "checkbox" at bounding box center [350, 242] width 15 height 8
checkbox input "false"
click at [350, 391] on input "checkbox" at bounding box center [350, 390] width 15 height 8
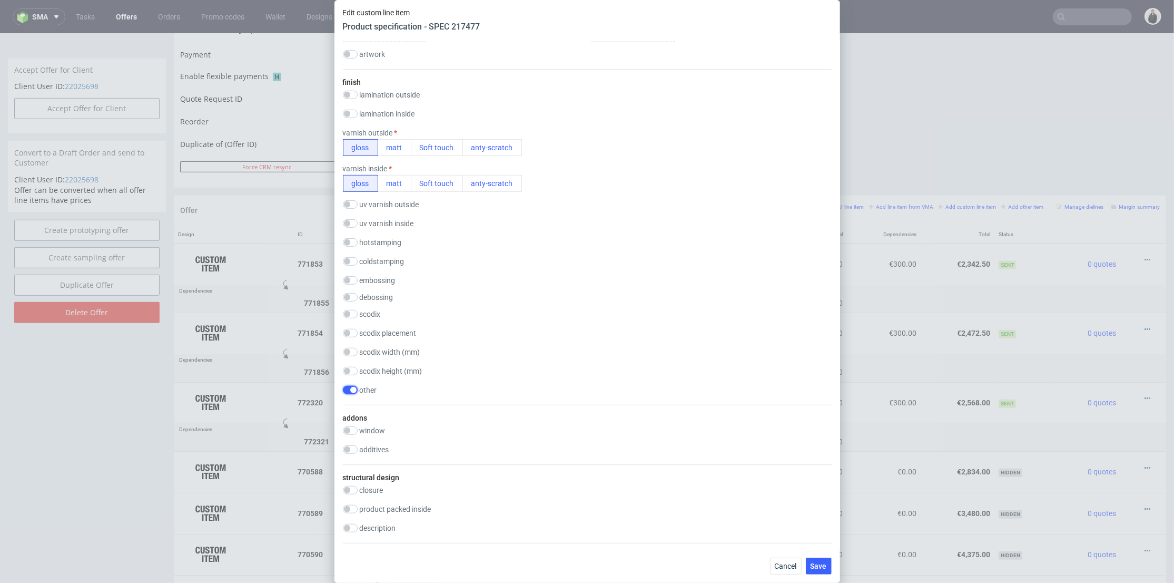
checkbox input "true"
click at [623, 401] on input "checkbox" at bounding box center [627, 404] width 8 height 8
checkbox input "true"
click at [662, 406] on span at bounding box center [670, 404] width 53 height 7
paste span
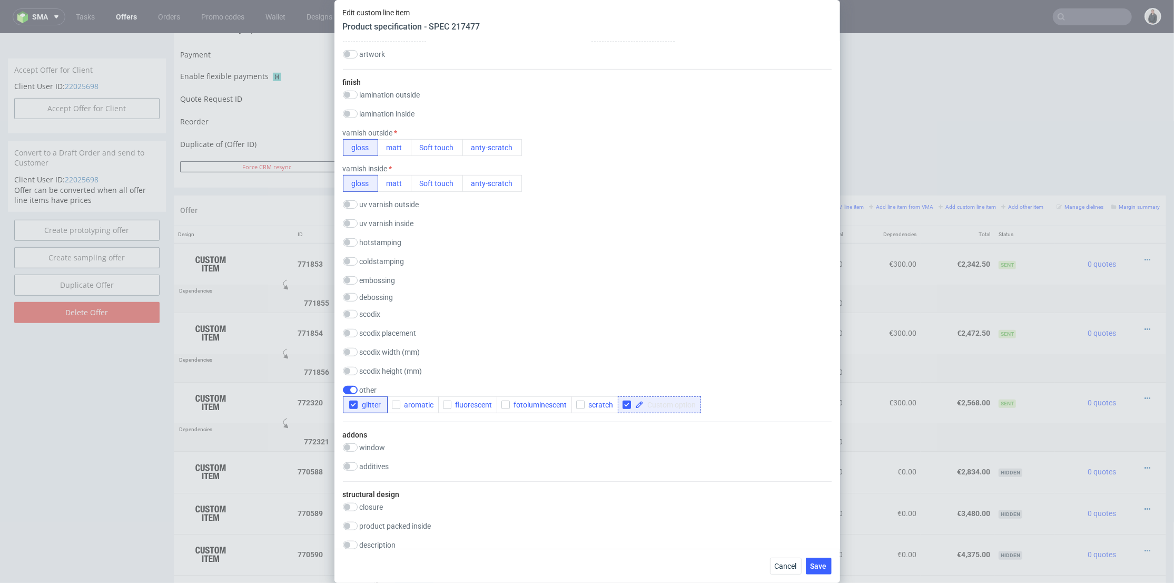
scroll to position [526, 0]
checkbox input "true"
click at [355, 405] on icon "button" at bounding box center [353, 404] width 7 height 7
click at [676, 422] on div "finish lamination outside gloss matt Soft touch anty-scratch PE(HDPE) laminatio…" at bounding box center [587, 246] width 489 height 352
click at [830, 564] on button "Save" at bounding box center [819, 565] width 26 height 17
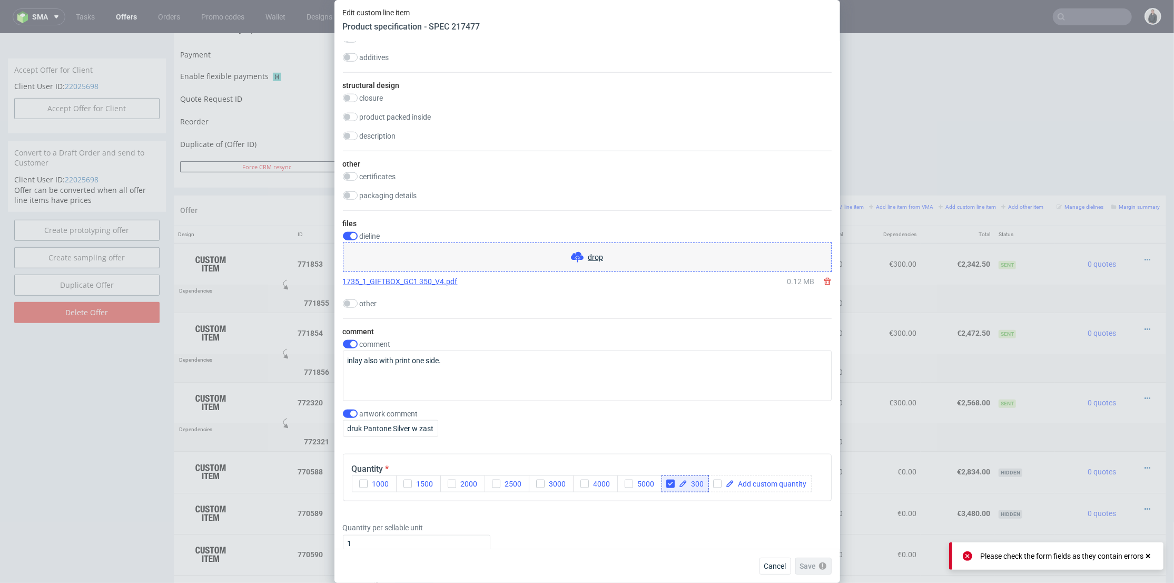
scroll to position [1170, 0]
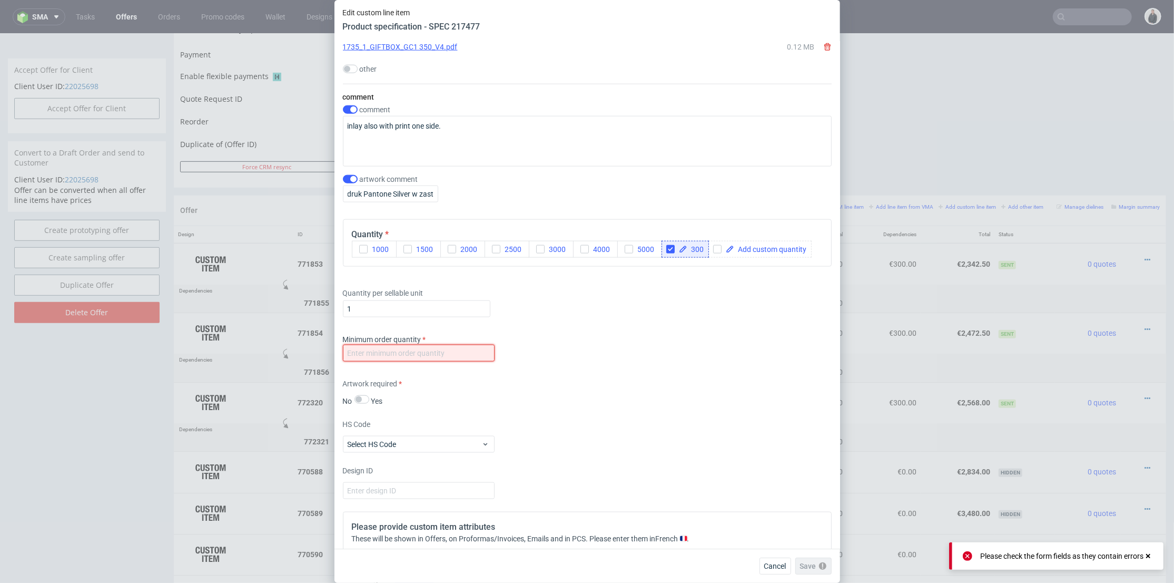
drag, startPoint x: 436, startPoint y: 366, endPoint x: 528, endPoint y: 382, distance: 93.0
click at [436, 361] on input "number" at bounding box center [419, 353] width 152 height 17
type input "1"
click at [726, 406] on div "Artwork required No Yes" at bounding box center [587, 392] width 489 height 28
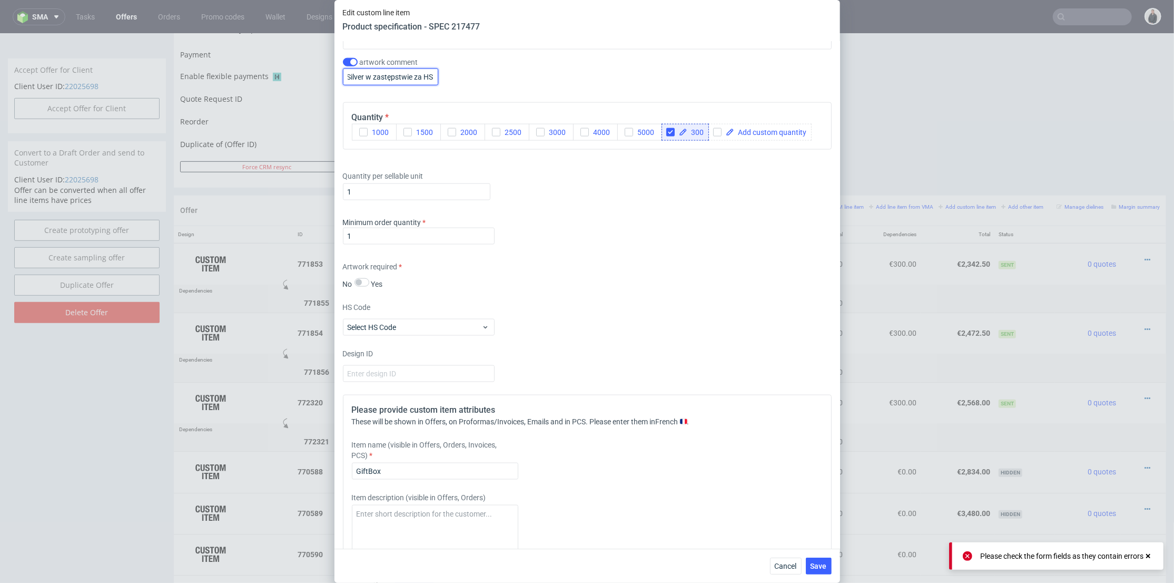
drag, startPoint x: 398, startPoint y: 98, endPoint x: 519, endPoint y: 95, distance: 121.2
click at [519, 85] on div "artwork comment druk Pantone Silver w zastępstwie za HS" at bounding box center [587, 71] width 489 height 27
paste input "Pantone Metallic Silver 10104"
type input "Pantone Metallic Silver 10104"
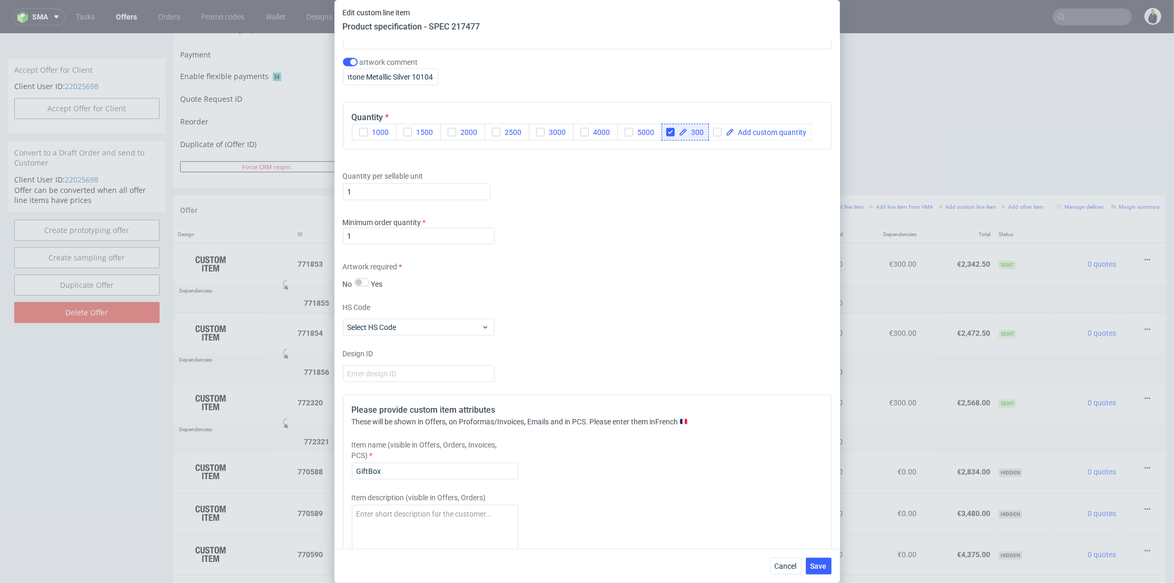
click at [517, 85] on div "artwork comment Pantone Metallic Silver 10104" at bounding box center [587, 71] width 489 height 27
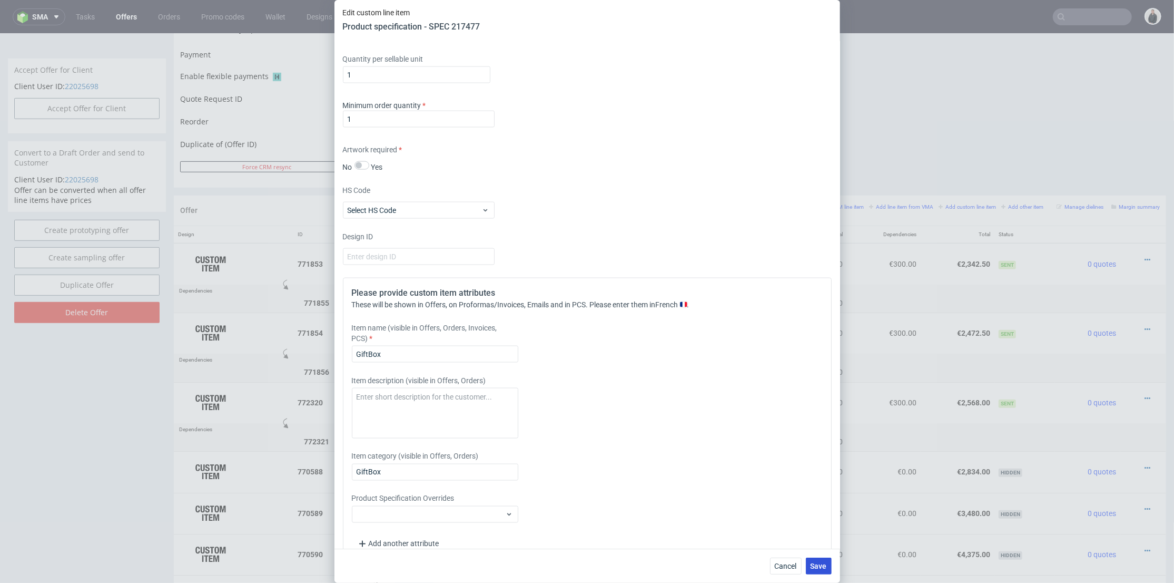
click at [824, 565] on span "Save" at bounding box center [819, 565] width 16 height 7
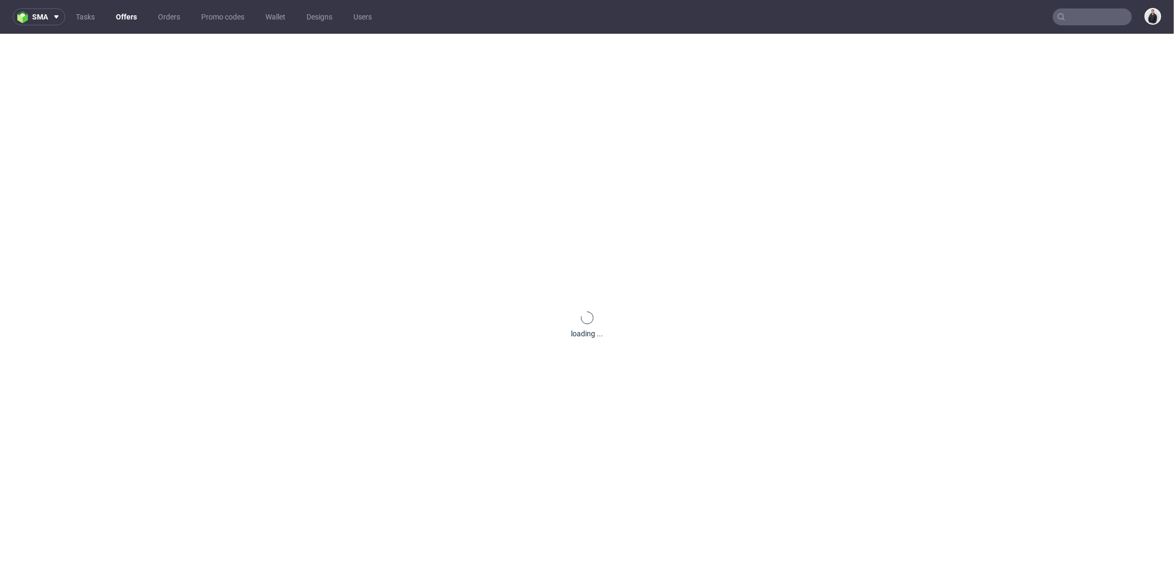
scroll to position [0, 0]
select select "in_progress"
